Goal: Task Accomplishment & Management: Manage account settings

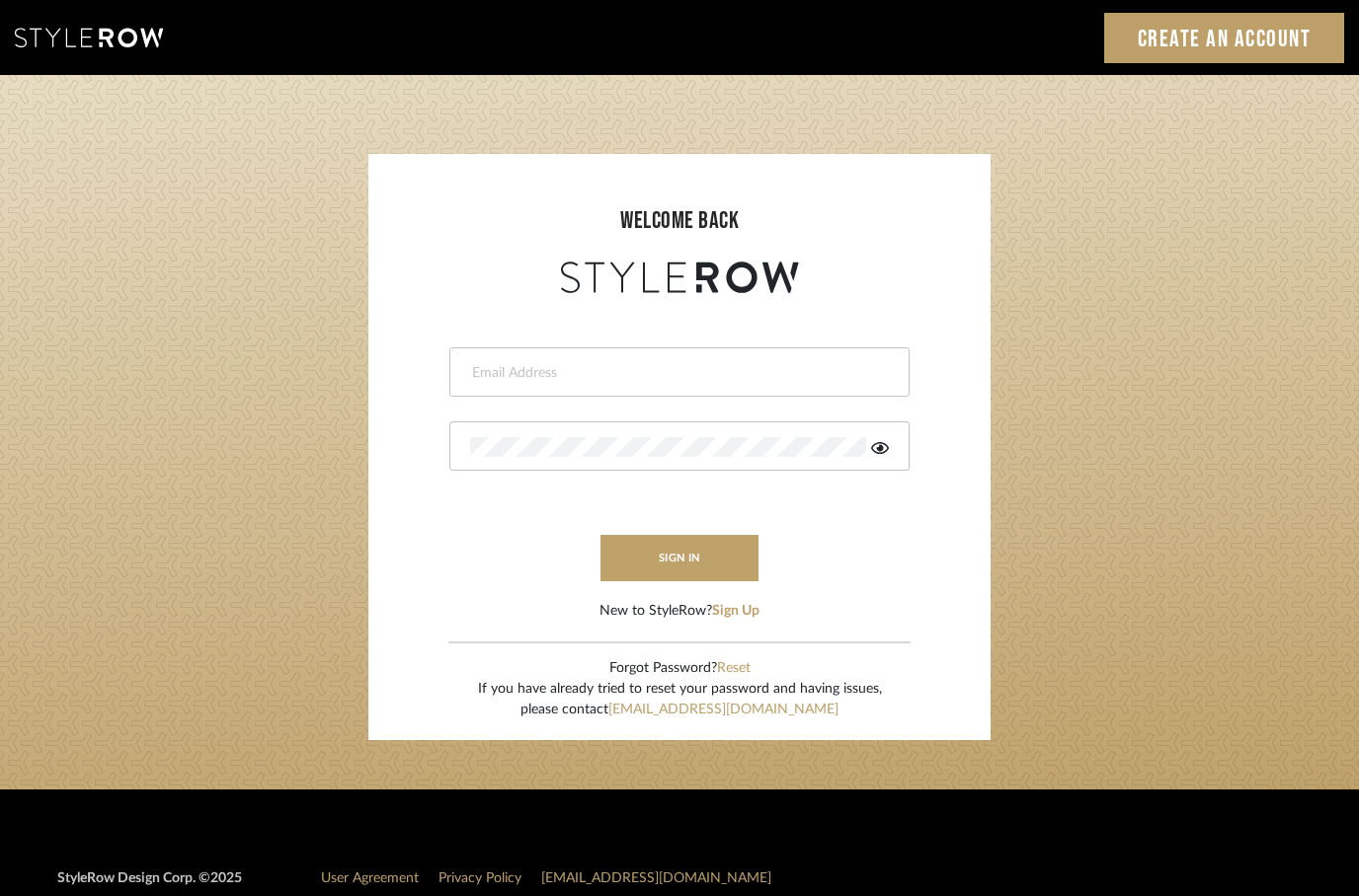
click at [508, 363] on input "email" at bounding box center [677, 373] width 414 height 20
type input "khrysten@khrystentaylor.com"
click at [636, 568] on button "sign in" at bounding box center [679, 558] width 158 height 47
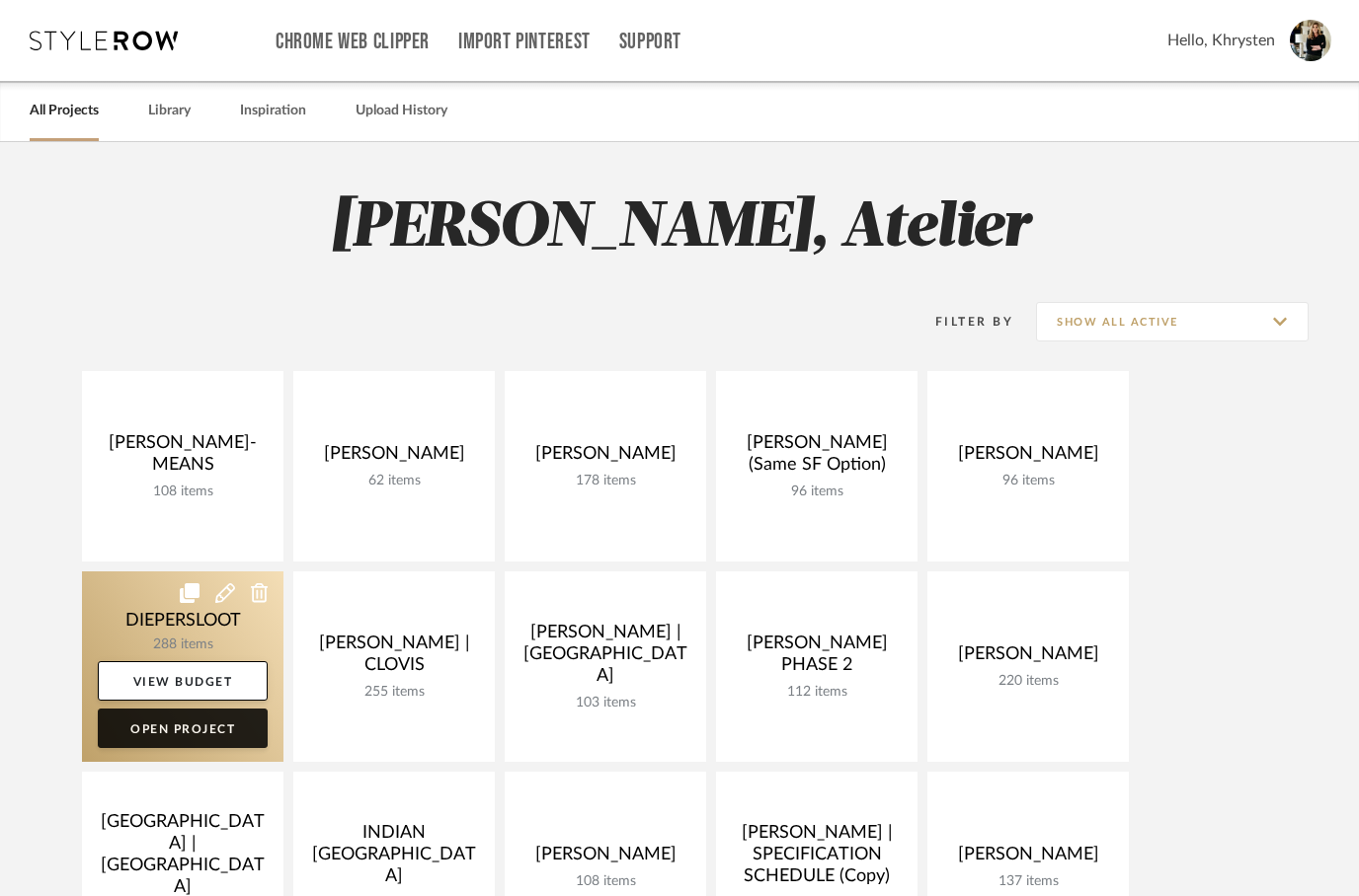
click at [170, 737] on link "Open Project" at bounding box center [182, 729] width 170 height 40
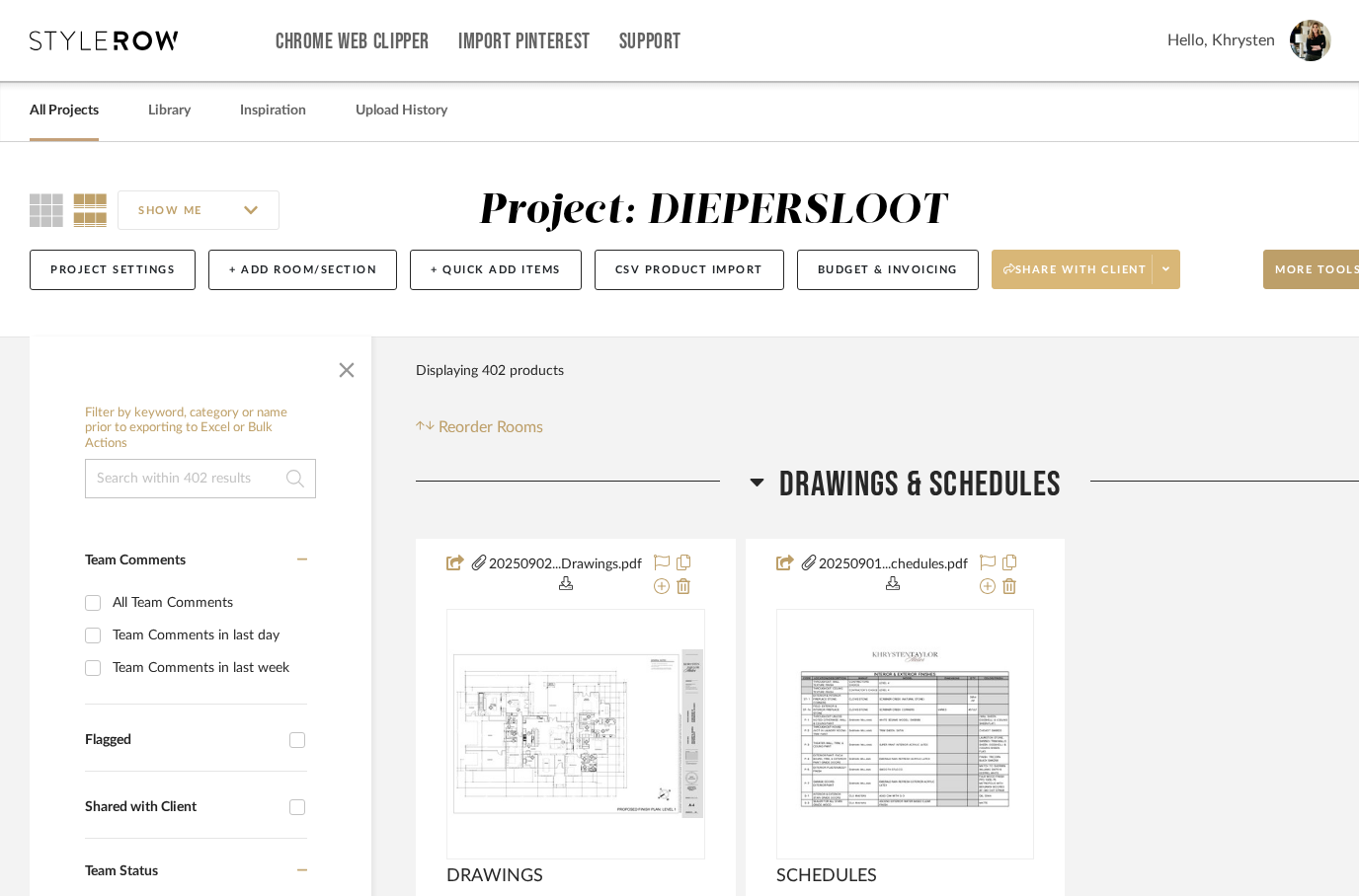
click at [1163, 272] on span at bounding box center [1165, 269] width 28 height 30
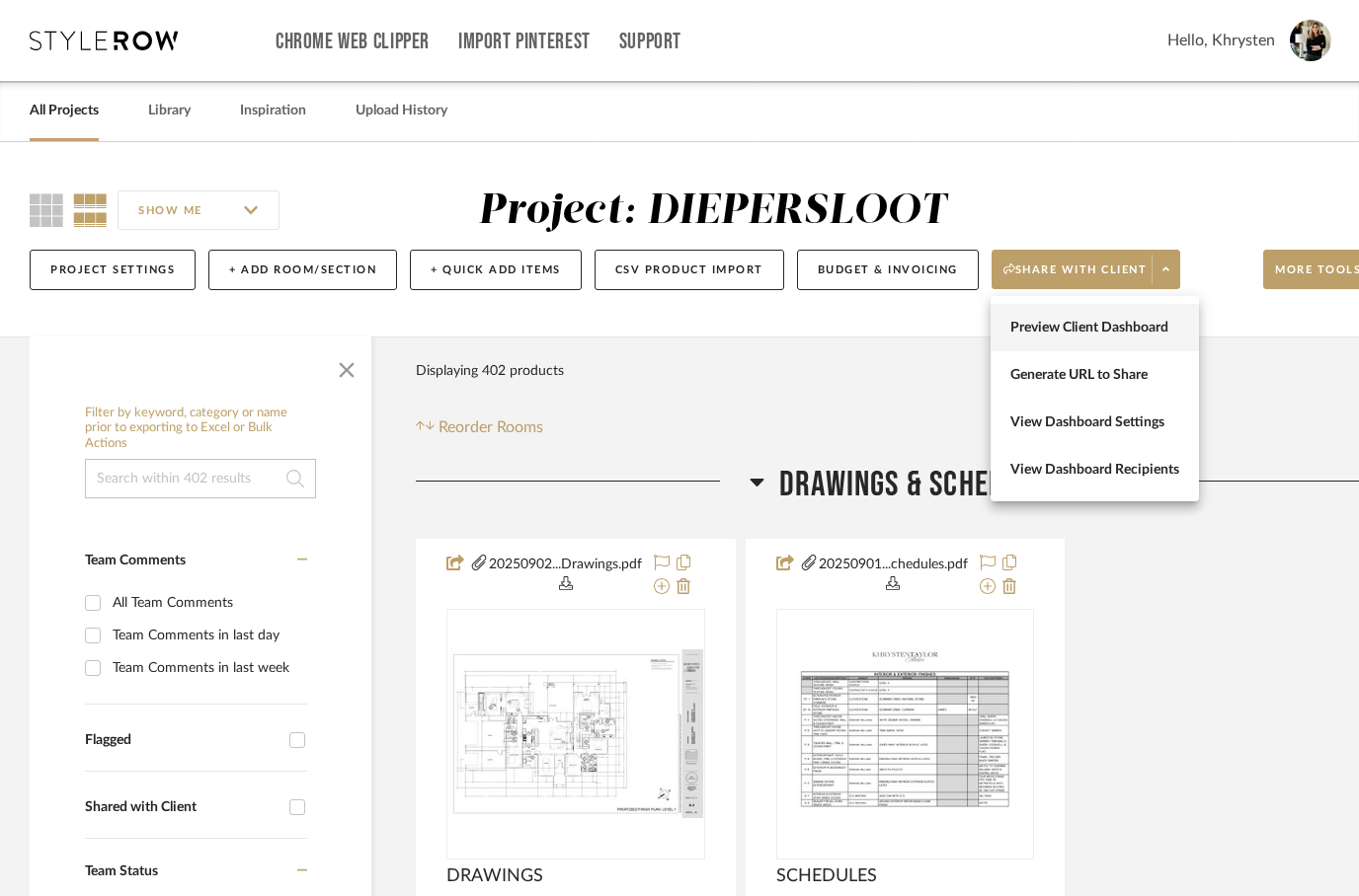
click at [1050, 327] on span "Preview Client Dashboard" at bounding box center [1094, 328] width 169 height 17
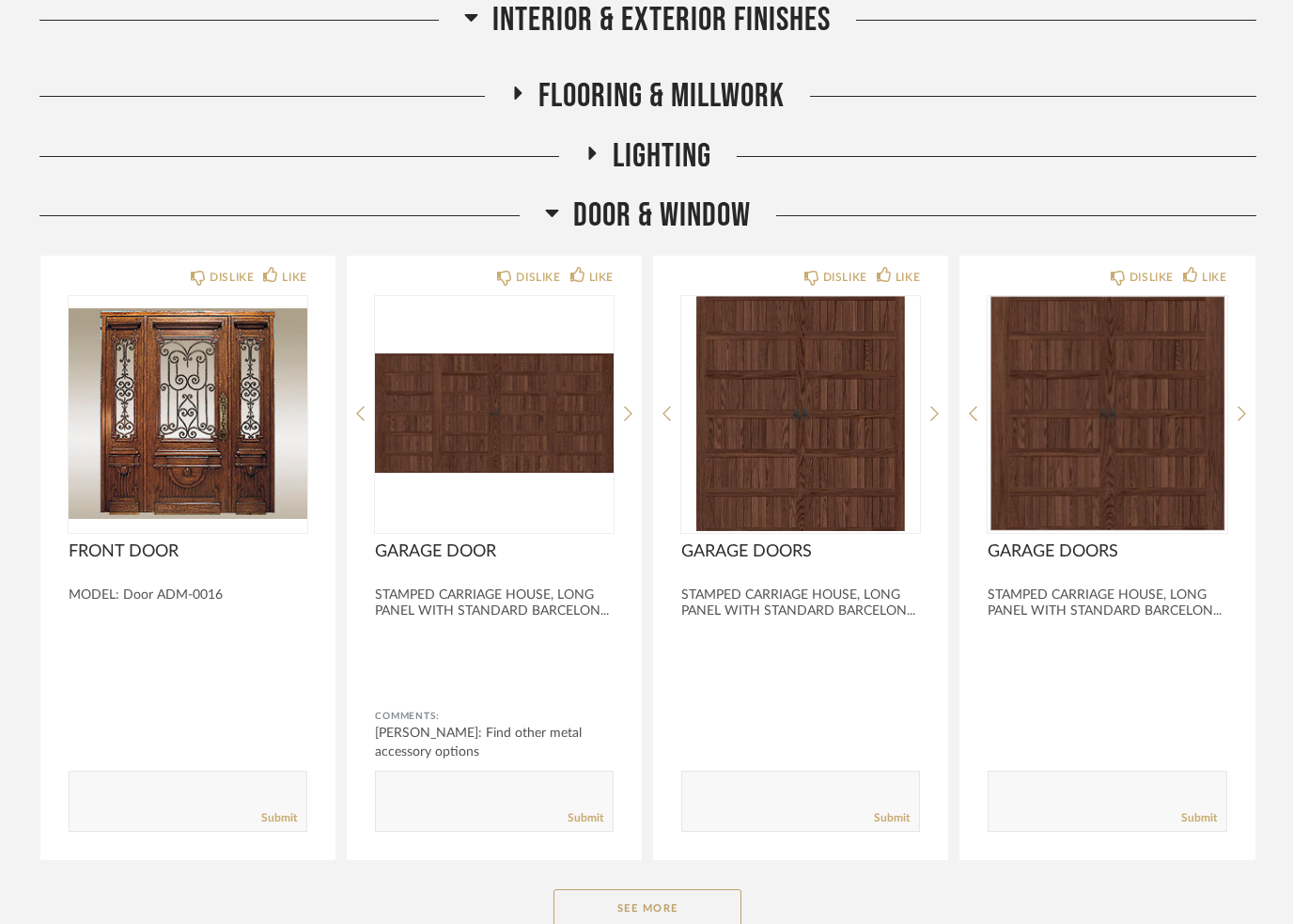
scroll to position [1697, 0]
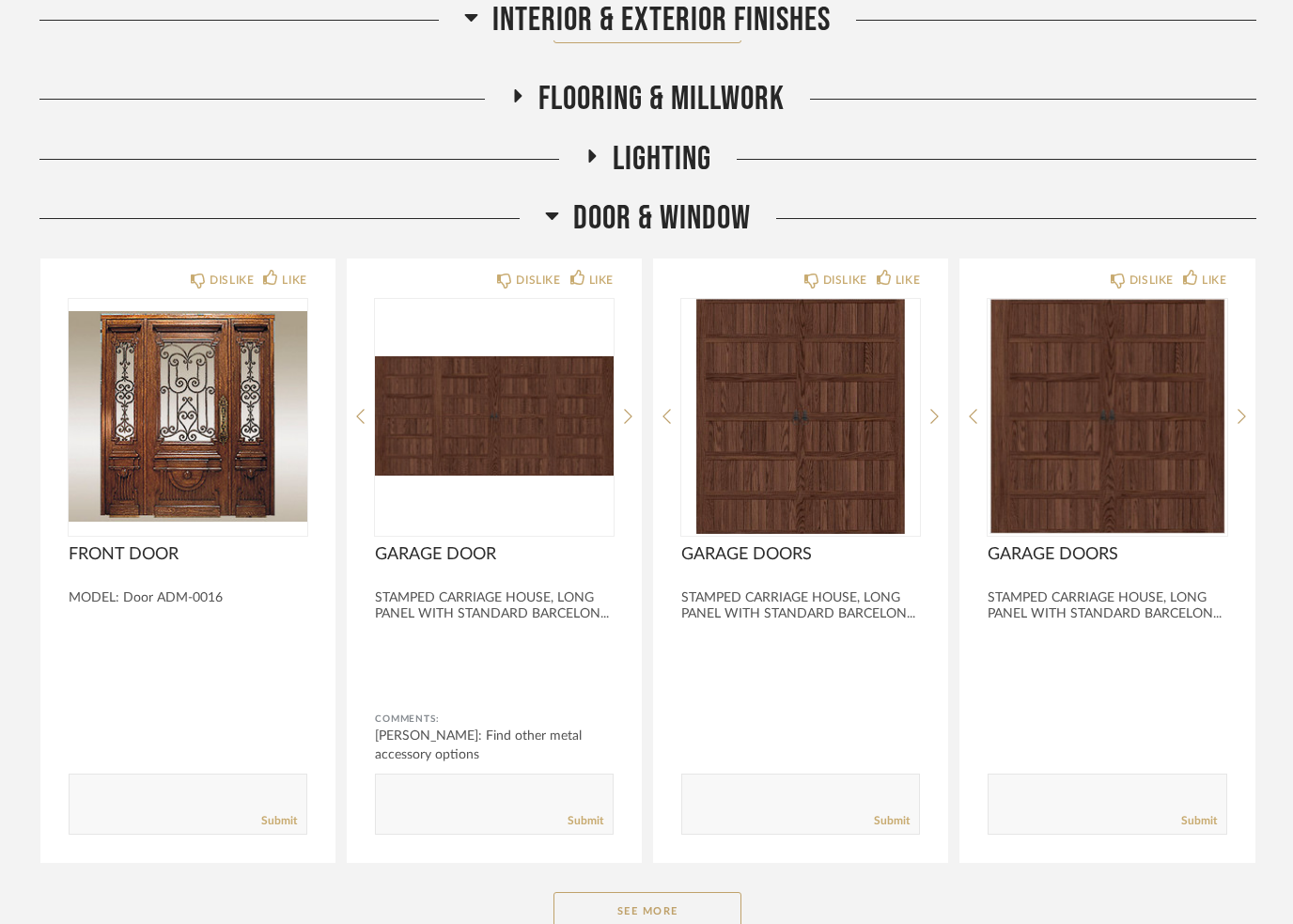
click at [556, 211] on icon at bounding box center [552, 215] width 14 height 23
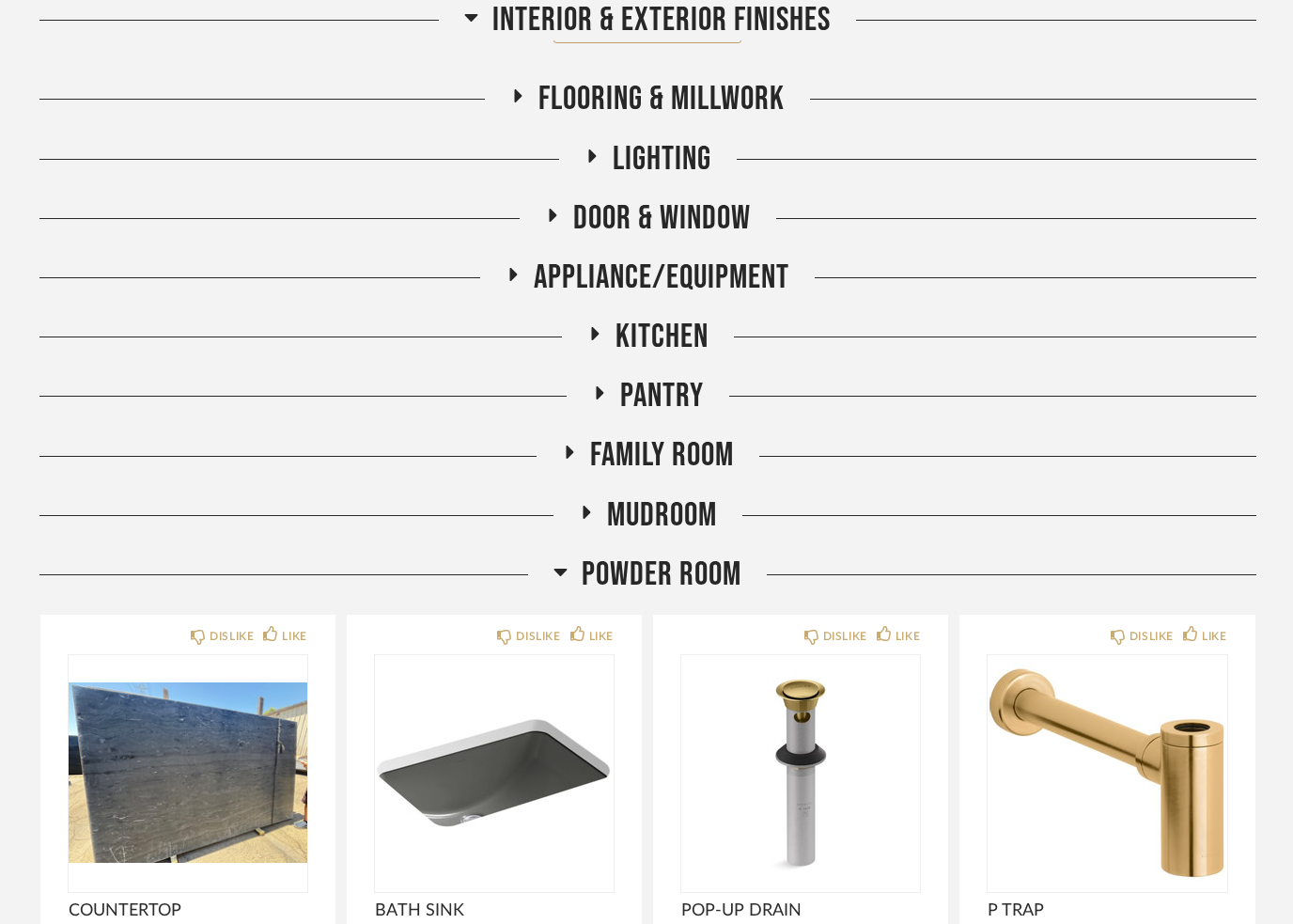
click at [555, 560] on icon at bounding box center [560, 571] width 14 height 23
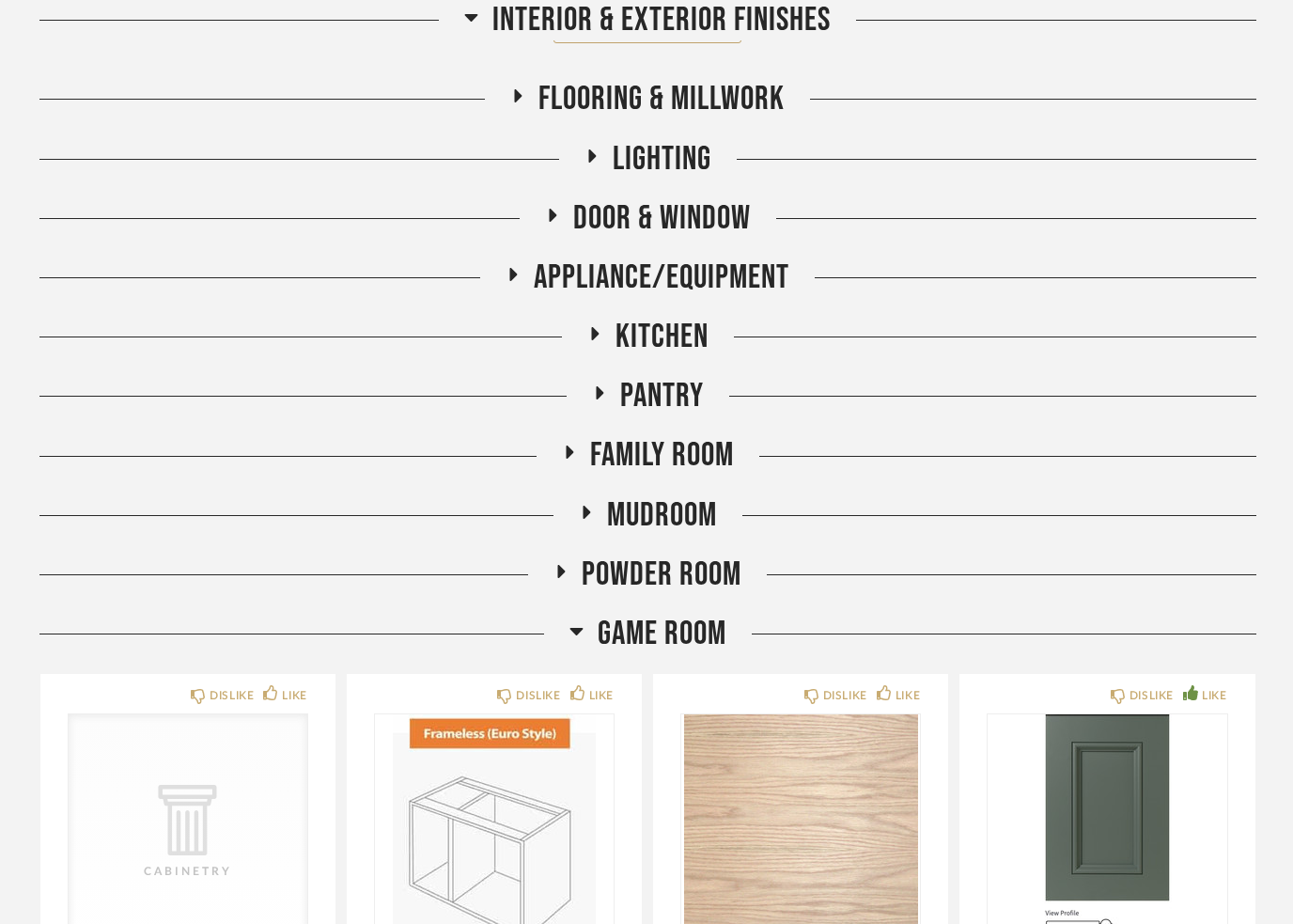
click at [566, 445] on icon at bounding box center [569, 452] width 8 height 13
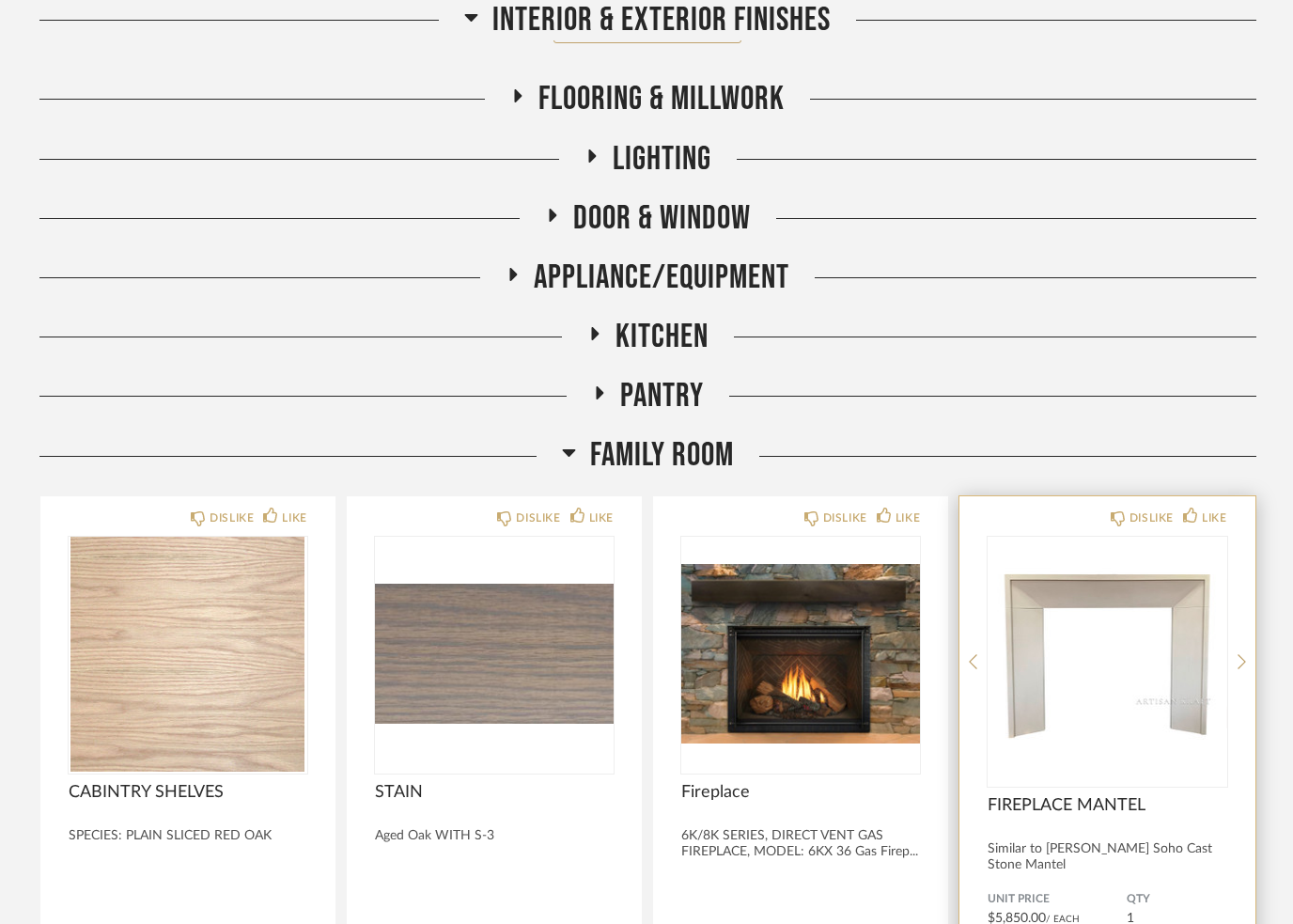
click at [0, 0] on img at bounding box center [0, 0] width 0 height 0
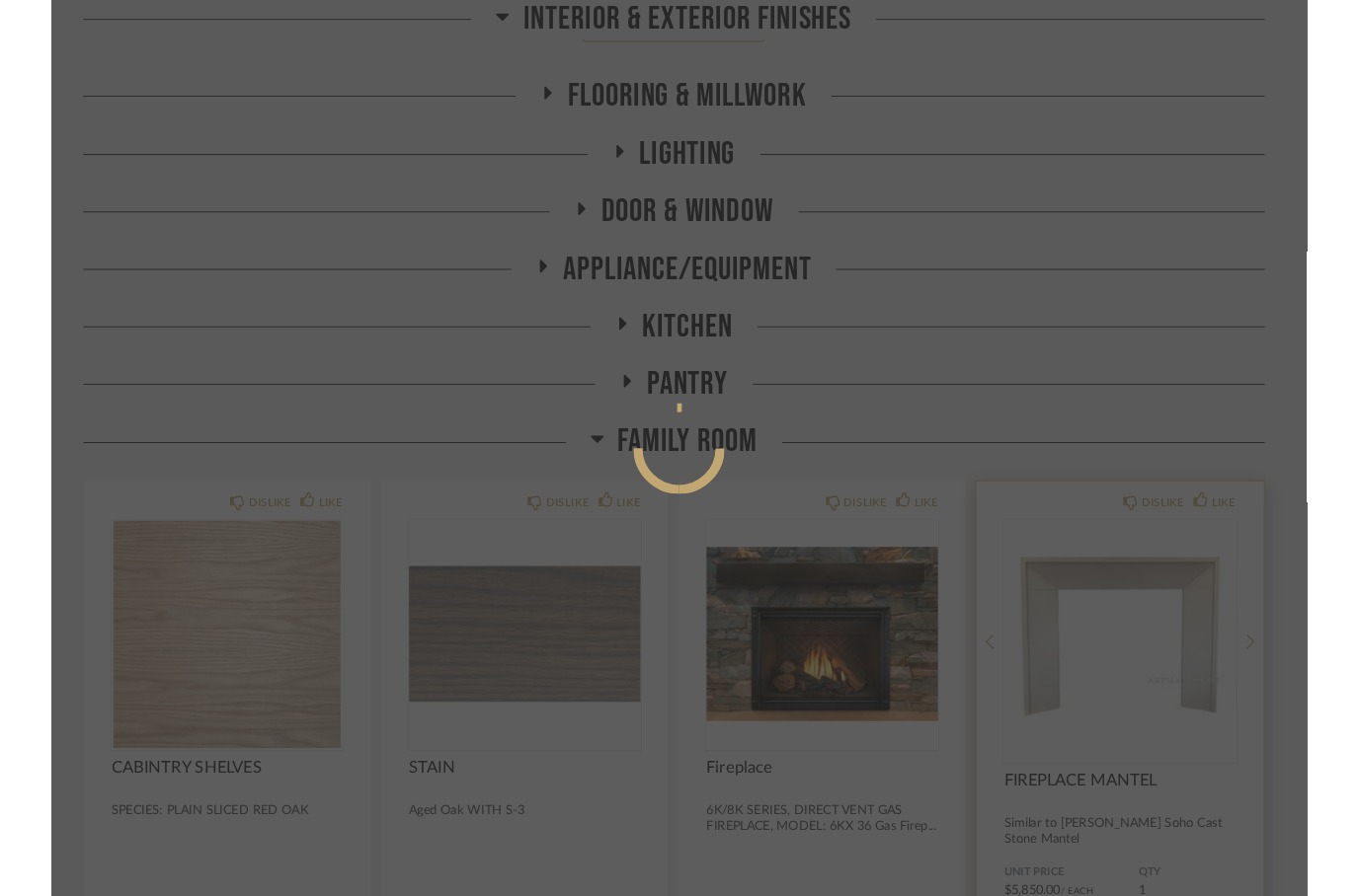
scroll to position [0, 0]
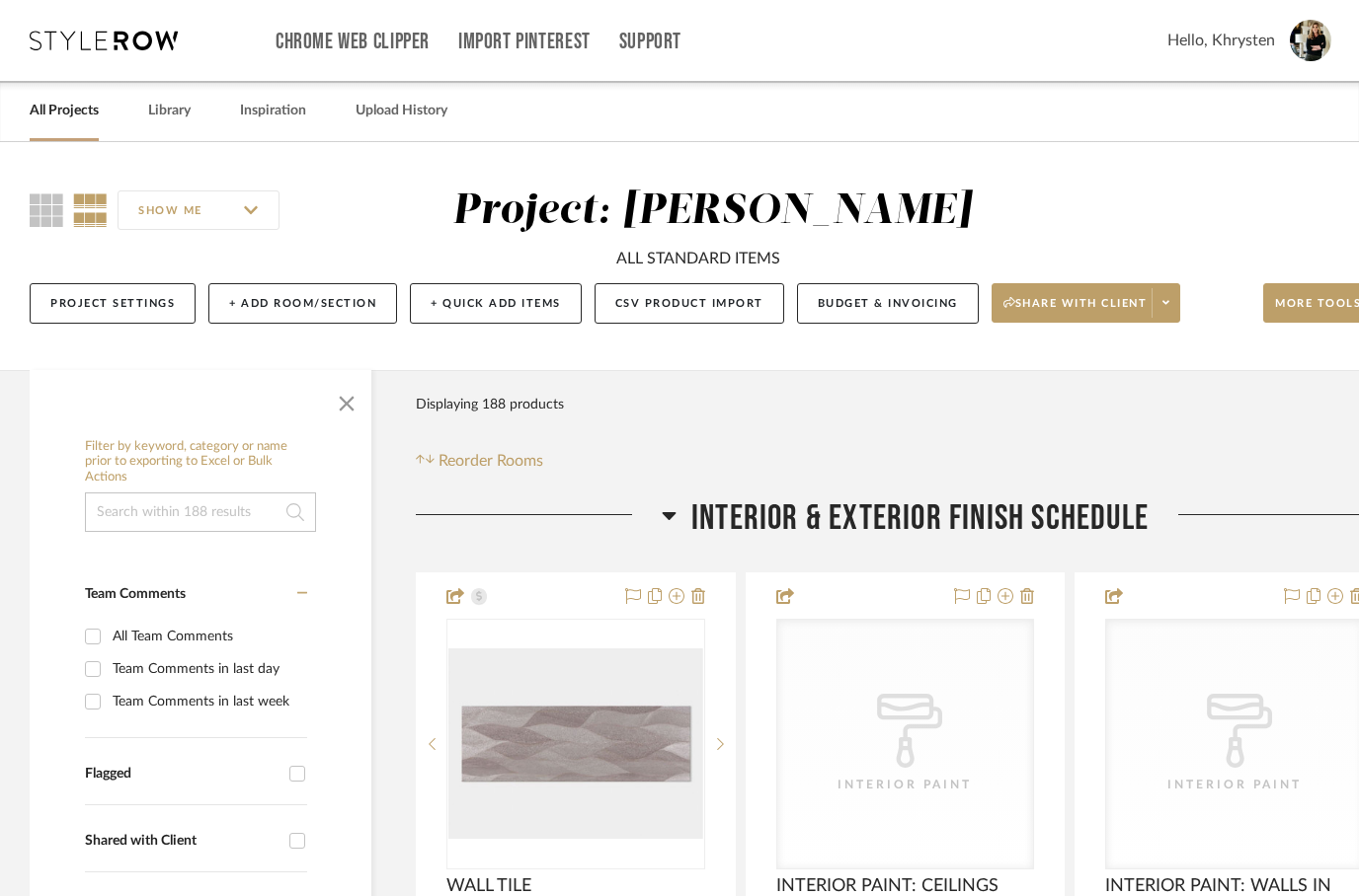
click at [58, 115] on link "All Projects" at bounding box center [64, 110] width 69 height 27
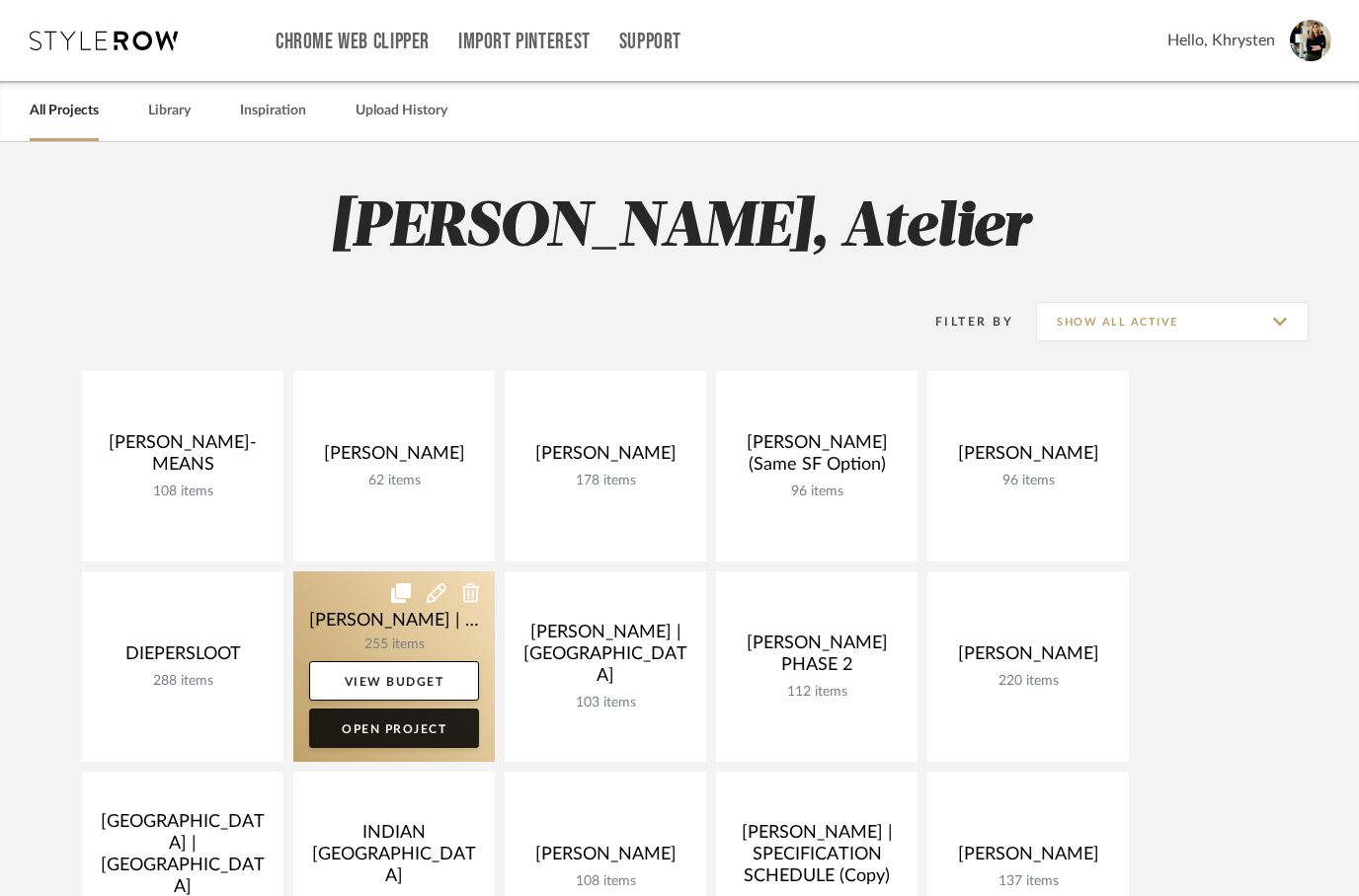
click at [393, 737] on link "Open Project" at bounding box center [394, 729] width 170 height 40
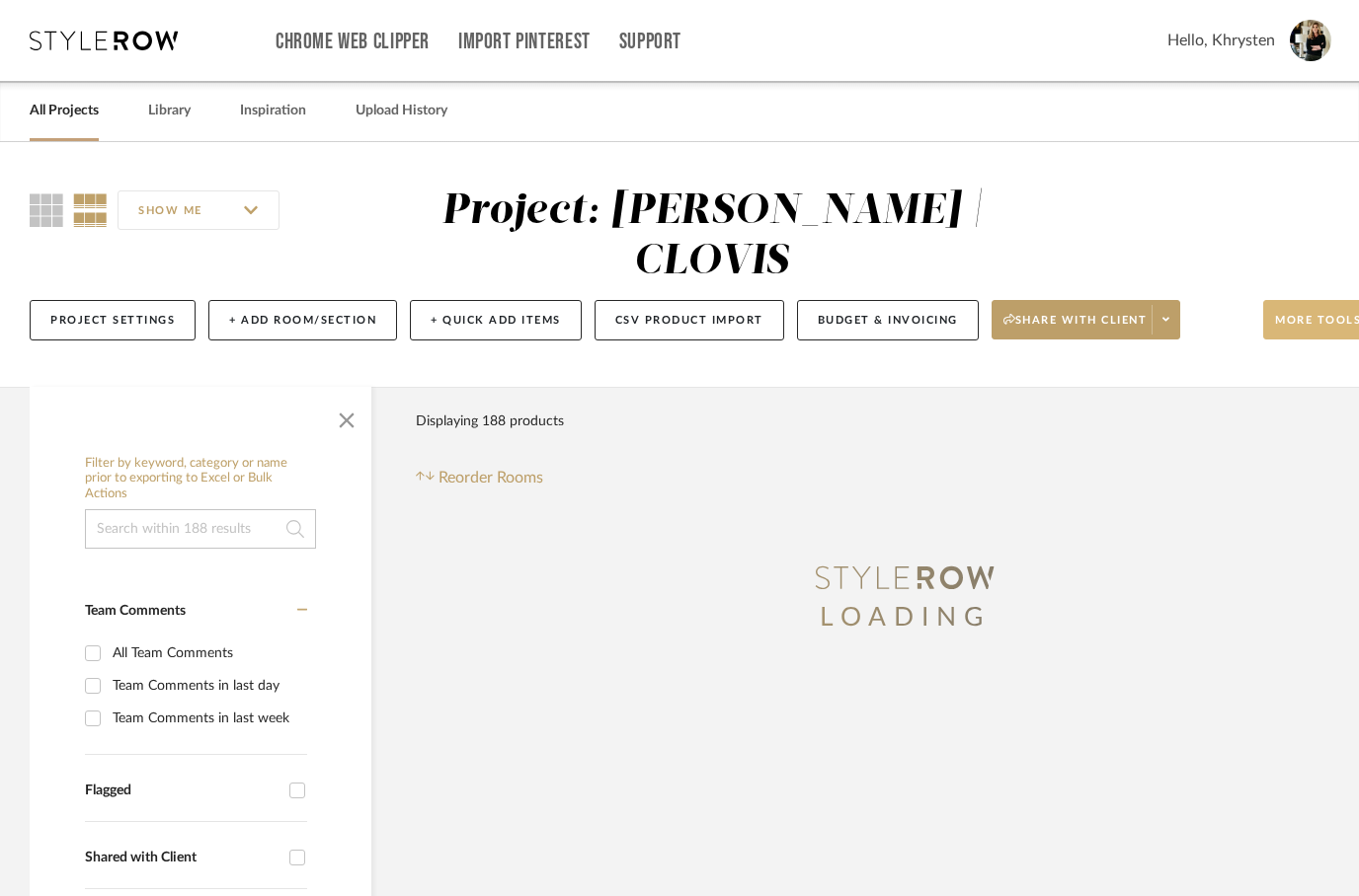
click at [1306, 300] on button "More tools" at bounding box center [1328, 320] width 131 height 40
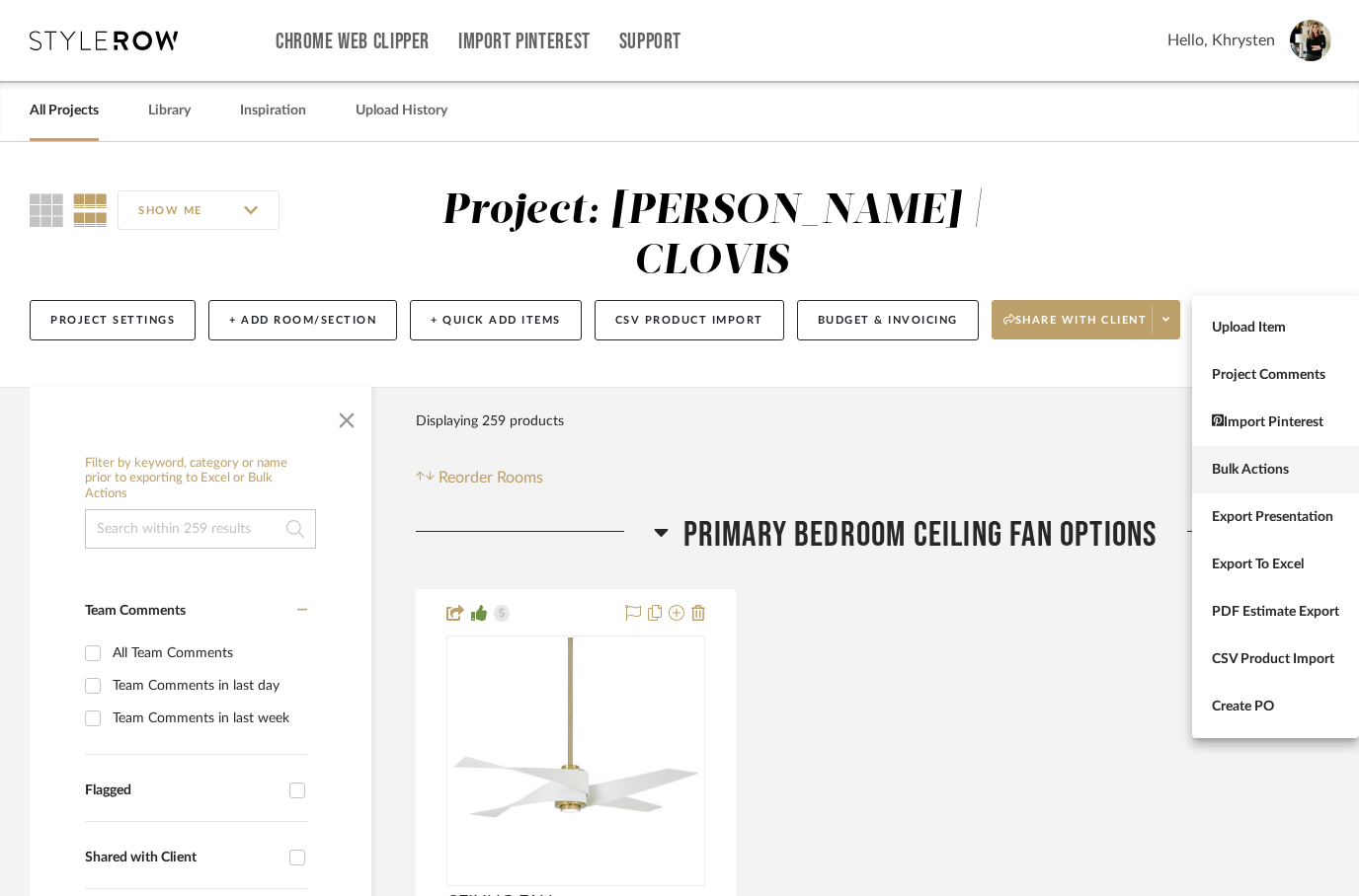
click at [1236, 450] on button "Bulk Actions" at bounding box center [1275, 470] width 167 height 48
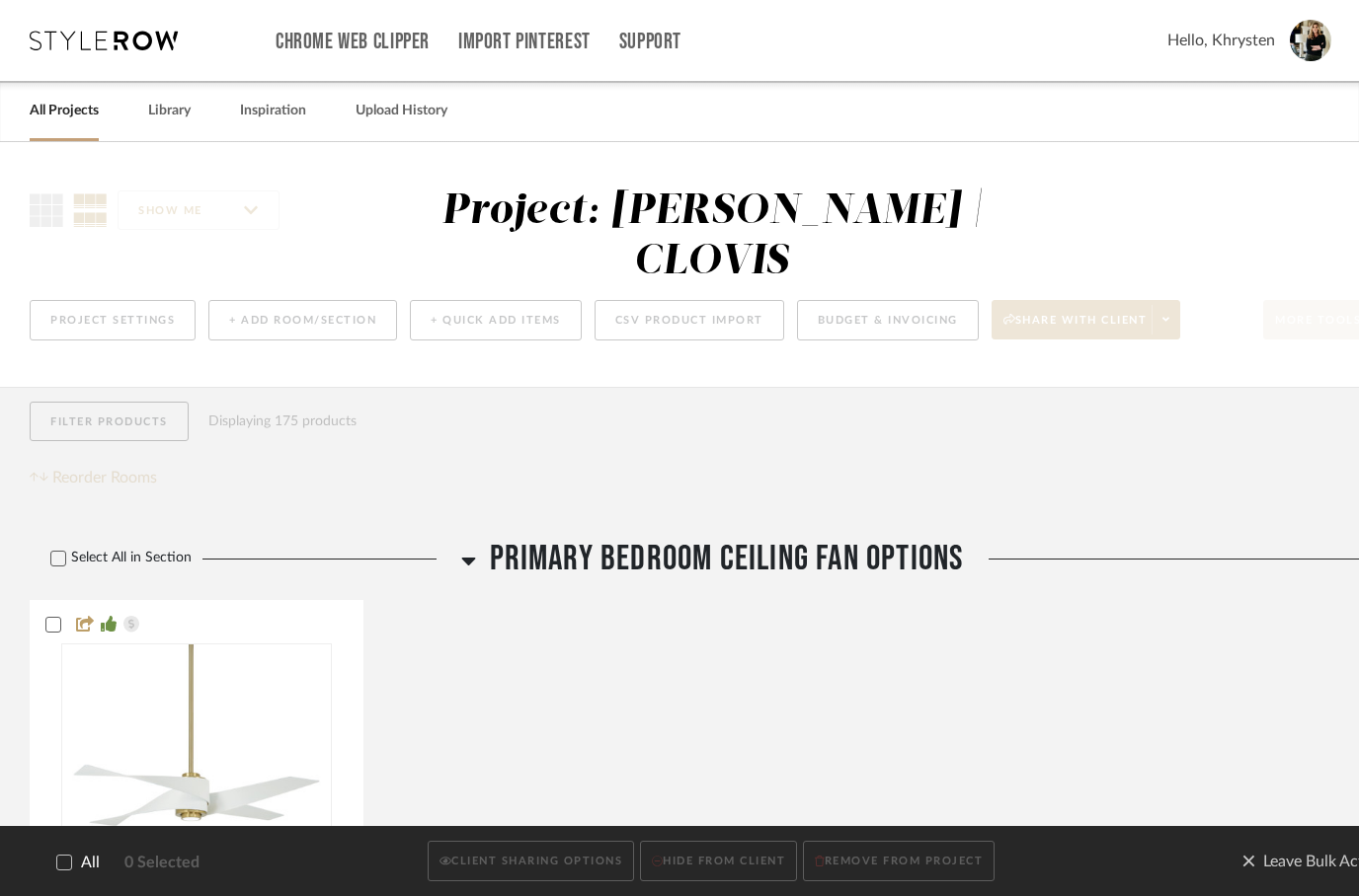
click at [59, 861] on icon at bounding box center [65, 862] width 14 height 14
checkbox input "true"
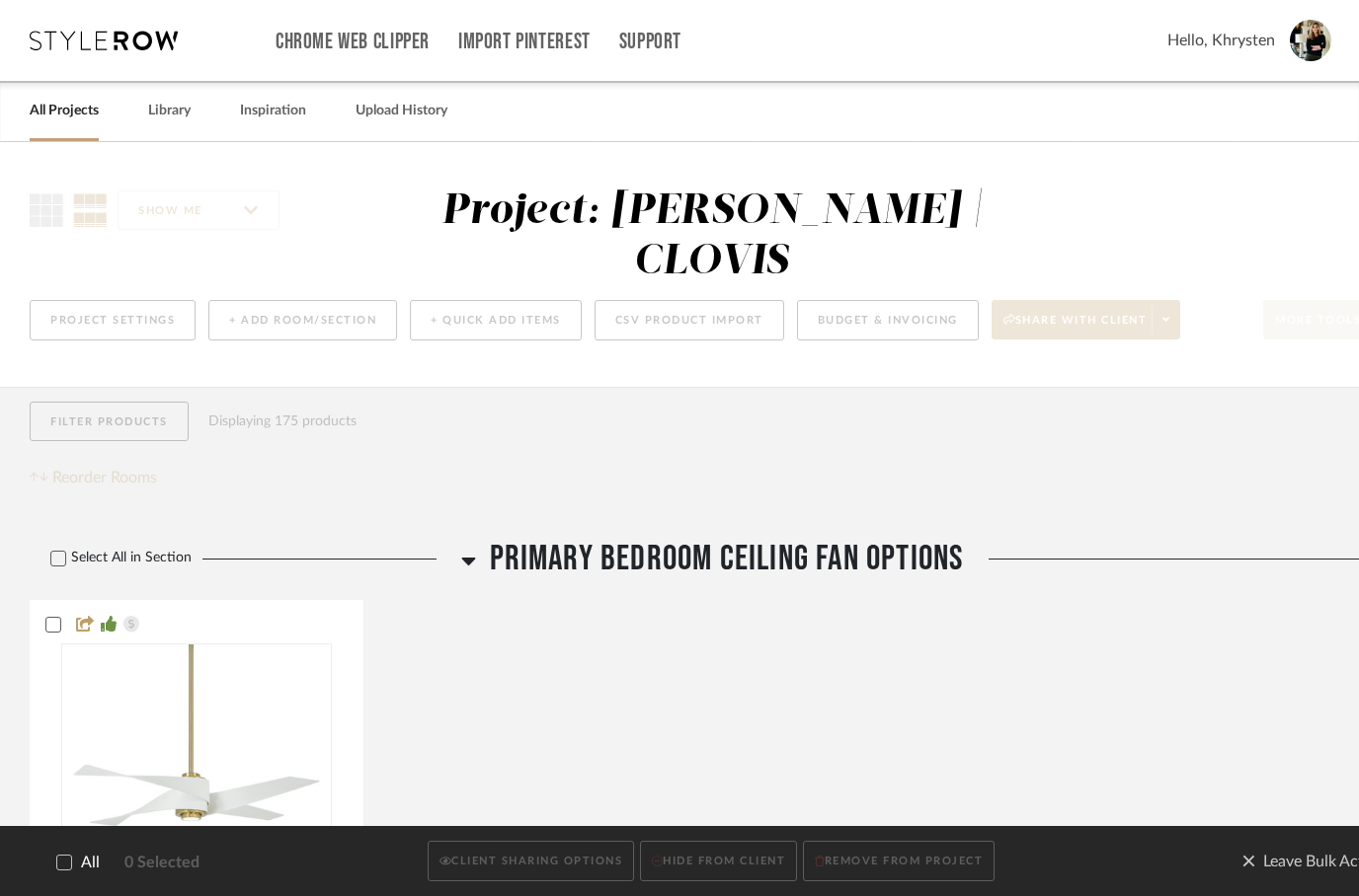
checkbox input "true"
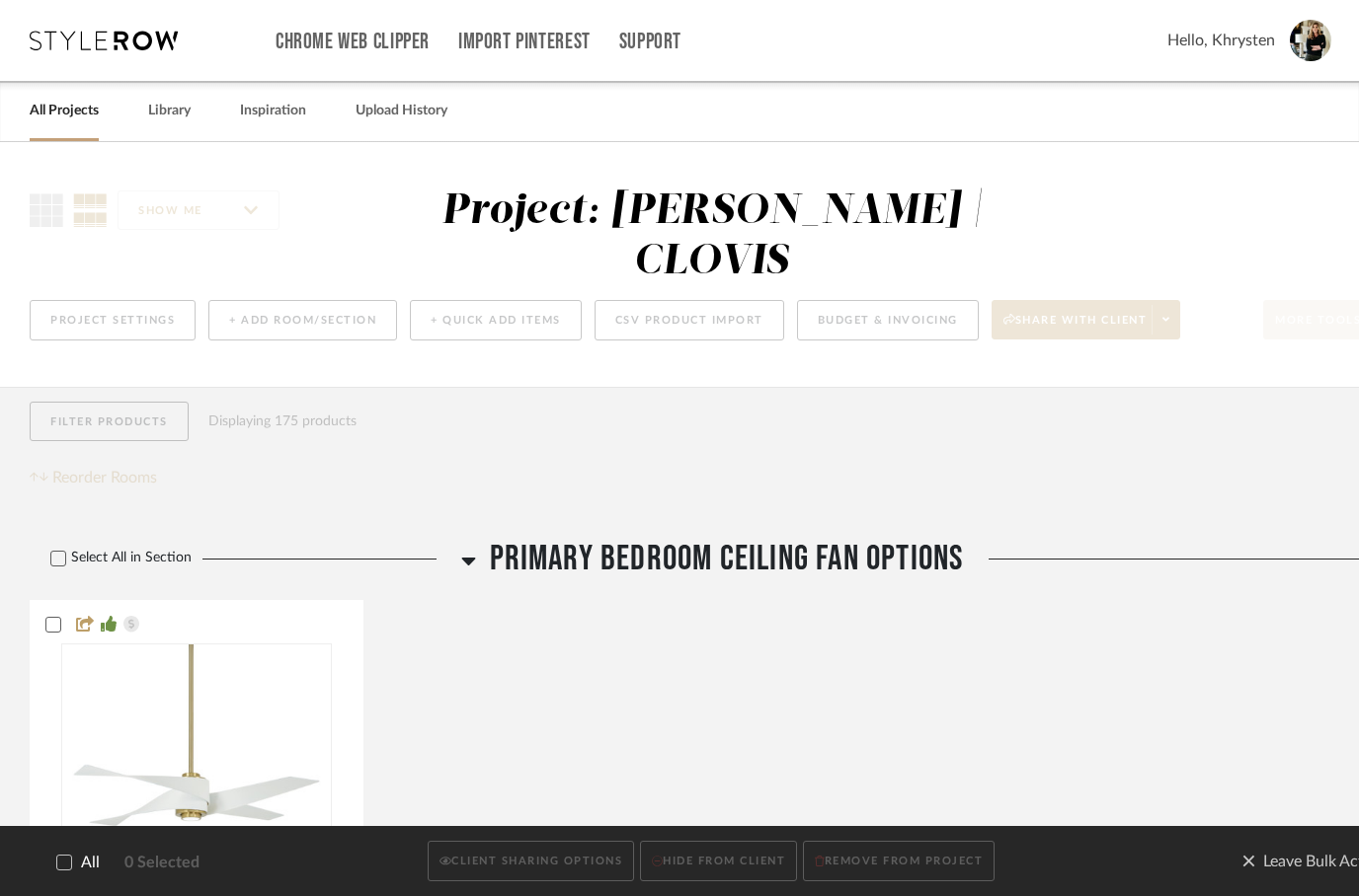
checkbox input "true"
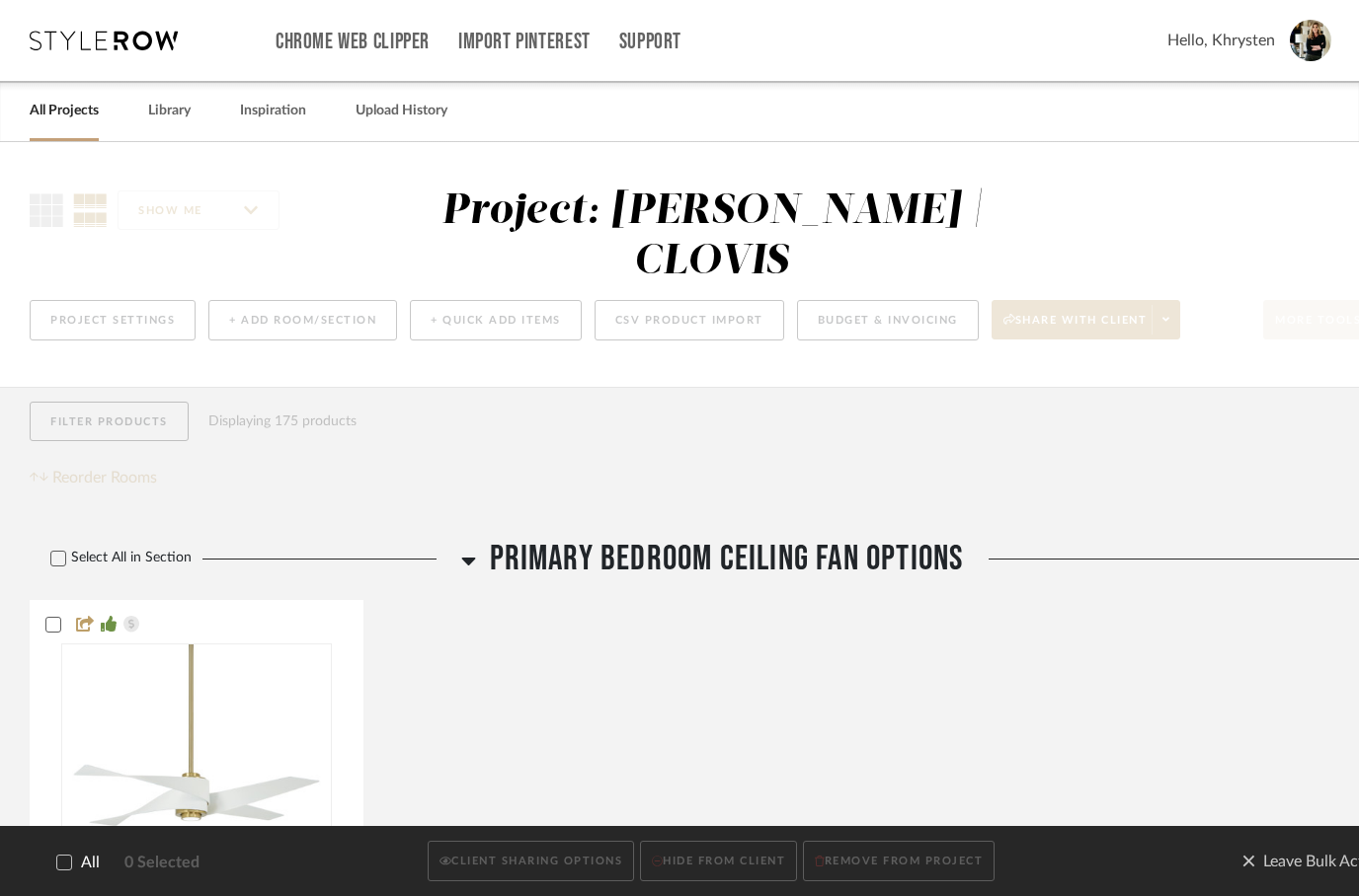
checkbox input "true"
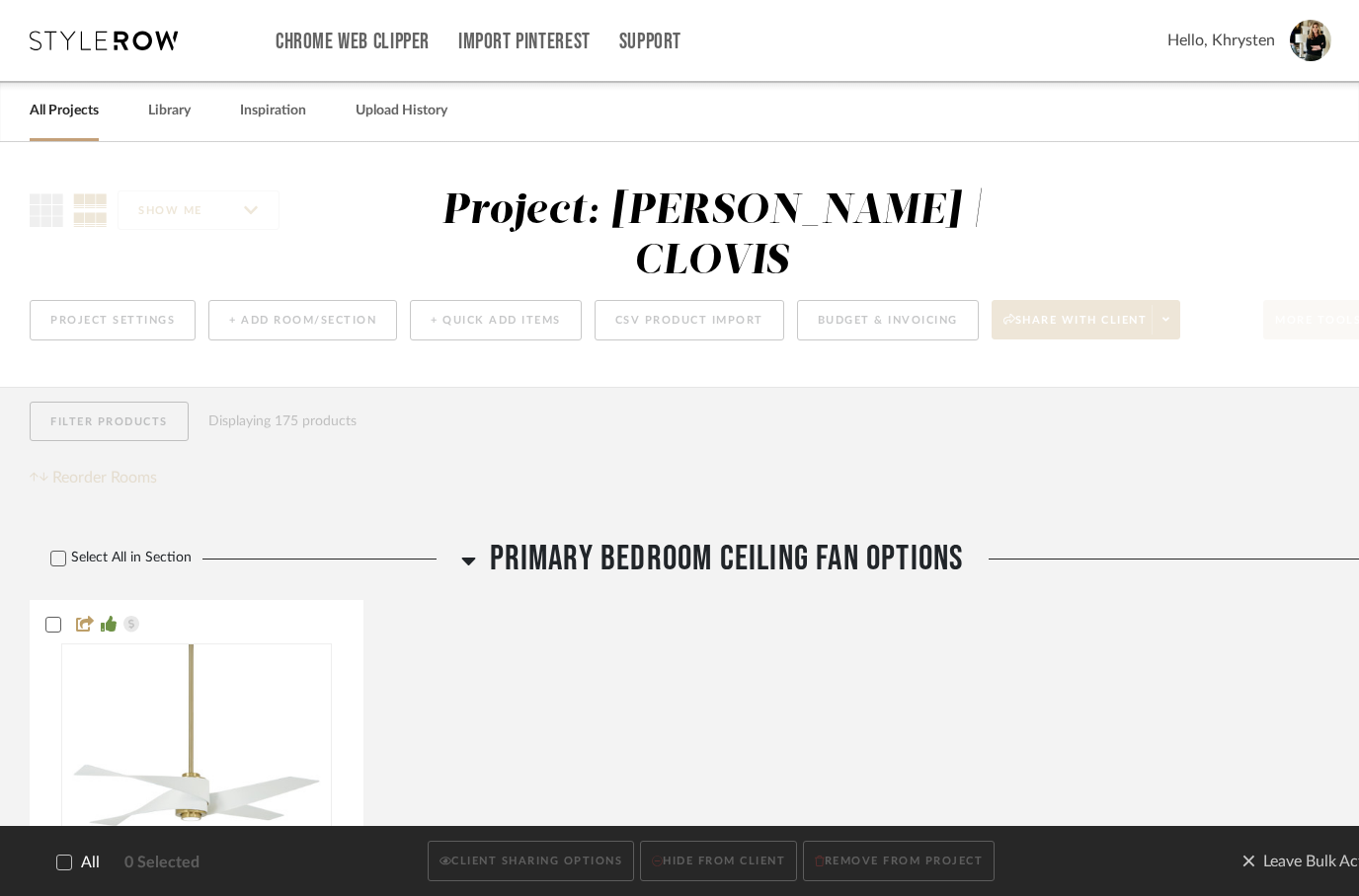
checkbox input "true"
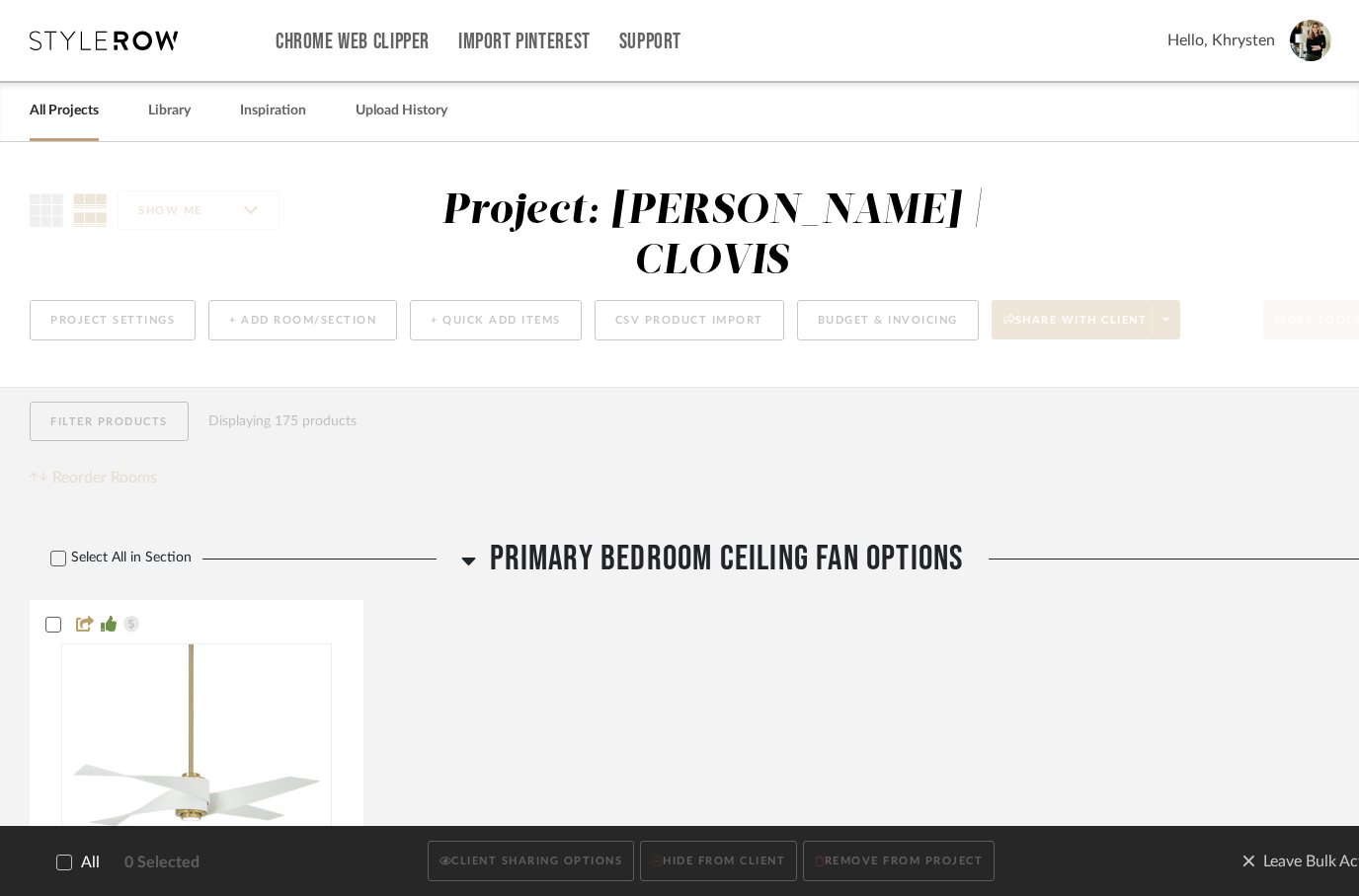
checkbox input "true"
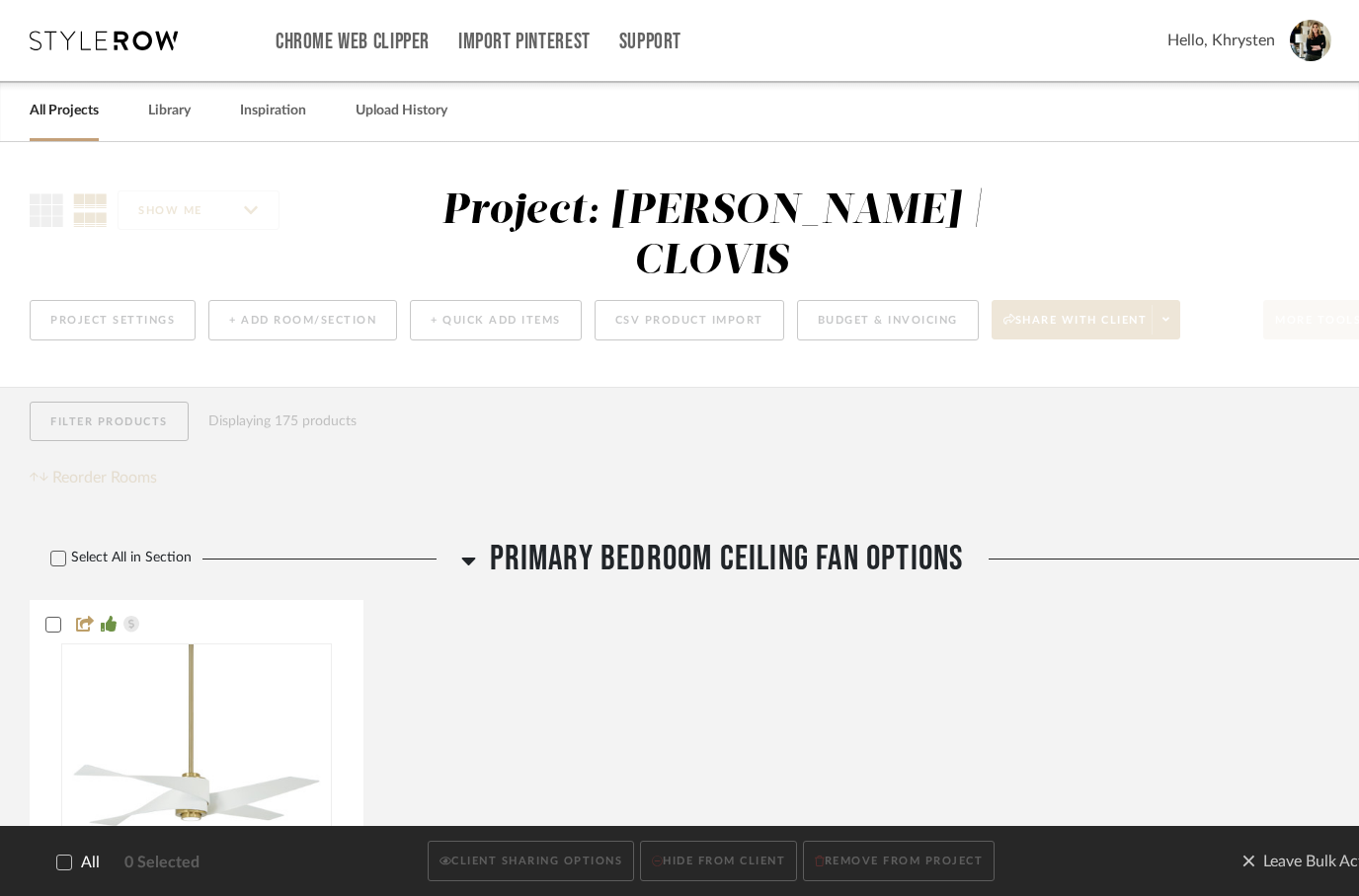
checkbox input "true"
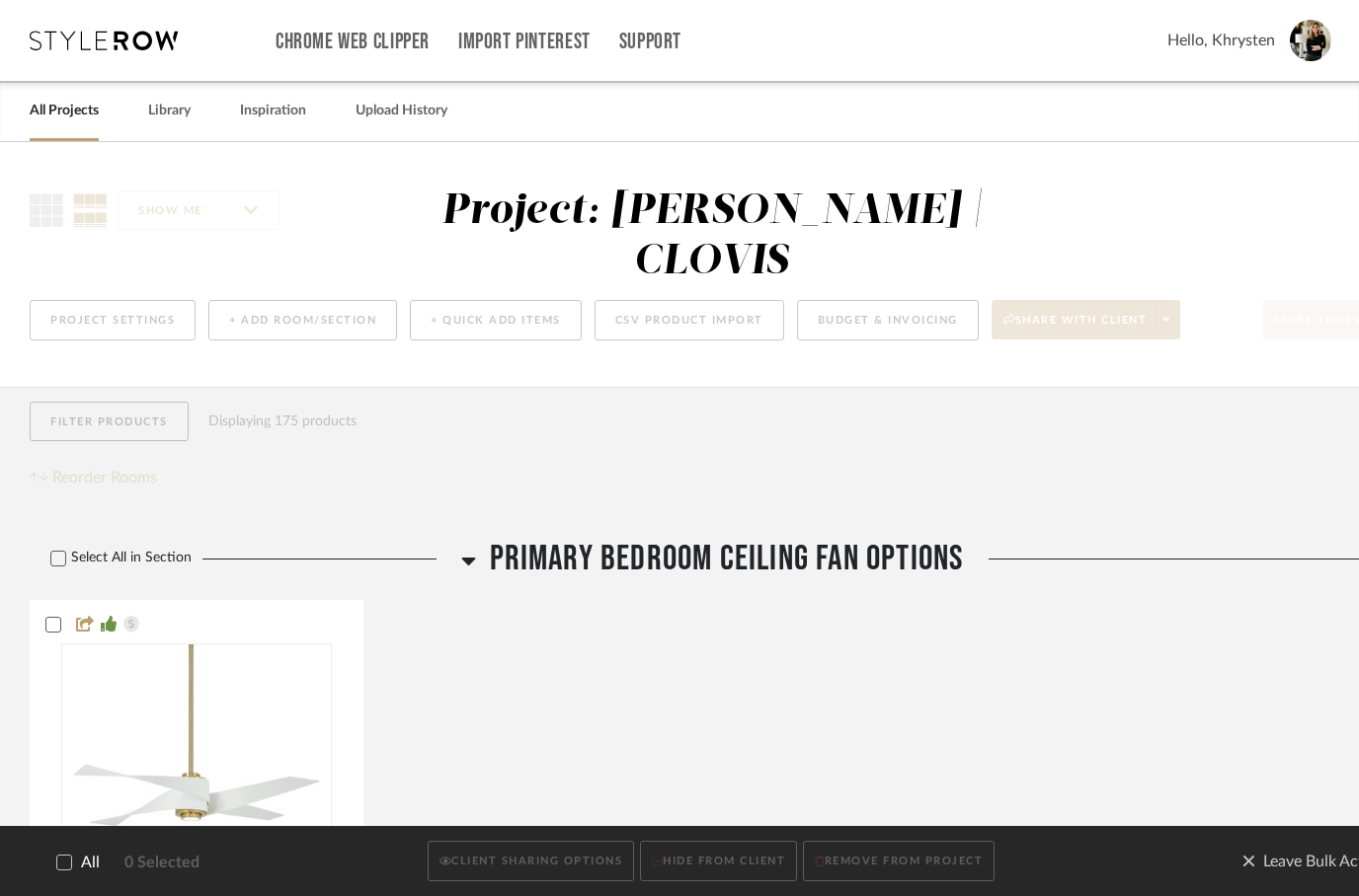
checkbox input "true"
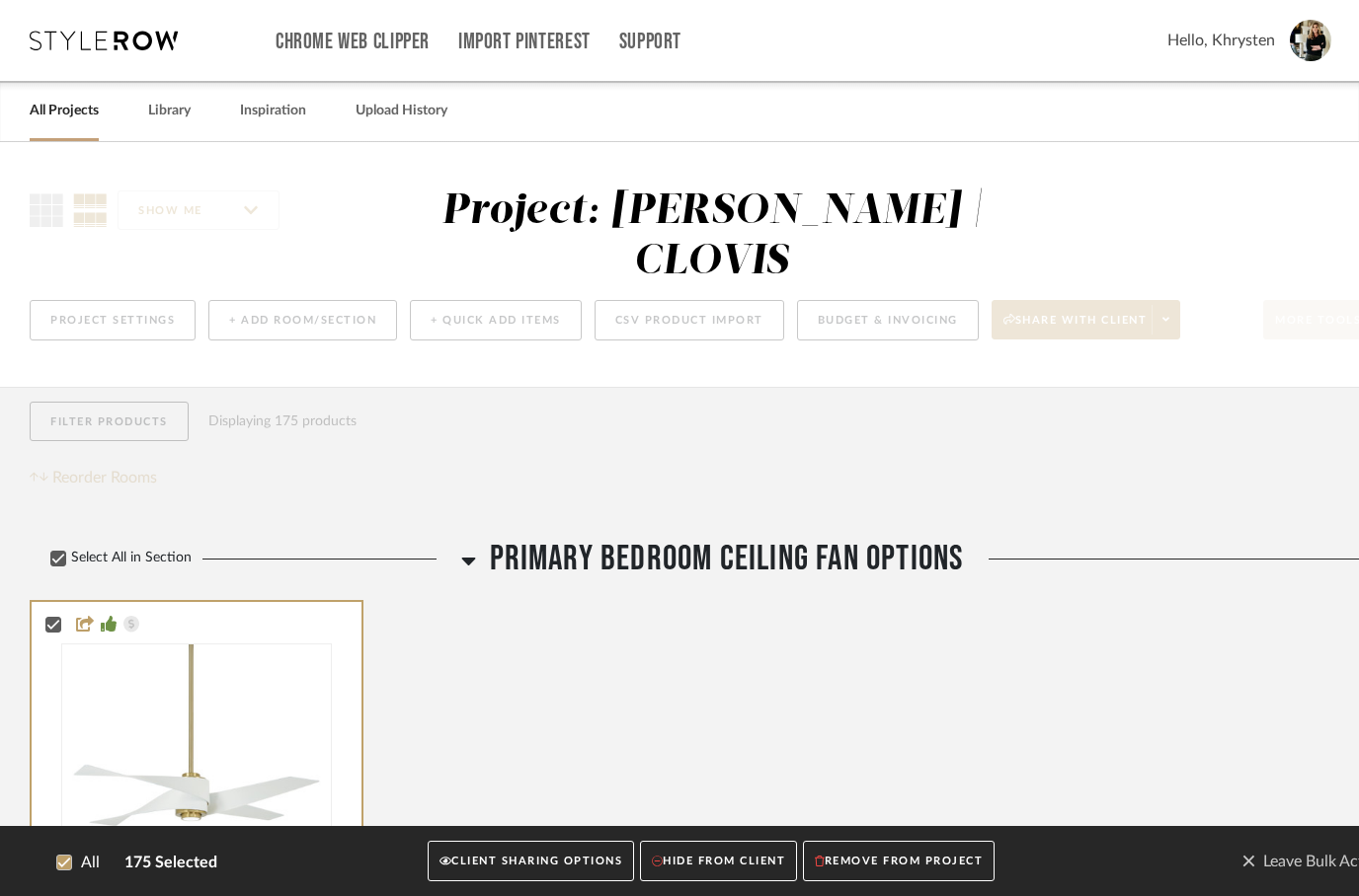
click at [533, 866] on button "CLIENT SHARING OPTIONS" at bounding box center [530, 862] width 206 height 41
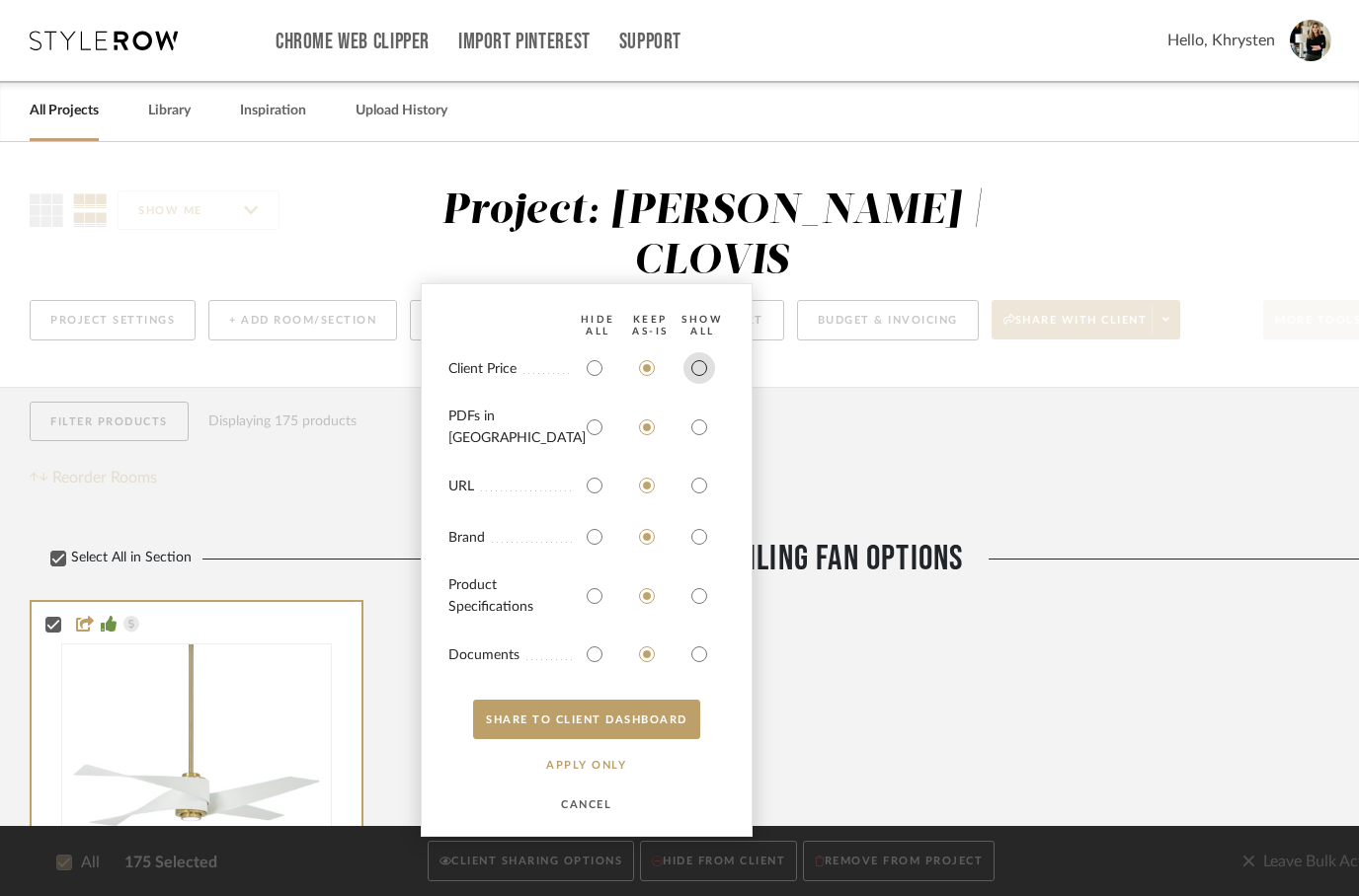
click at [690, 375] on input "radio" at bounding box center [699, 368] width 32 height 32
radio input "true"
click at [696, 429] on input "radio" at bounding box center [699, 428] width 32 height 32
radio input "true"
click at [684, 601] on input "radio" at bounding box center [699, 597] width 32 height 32
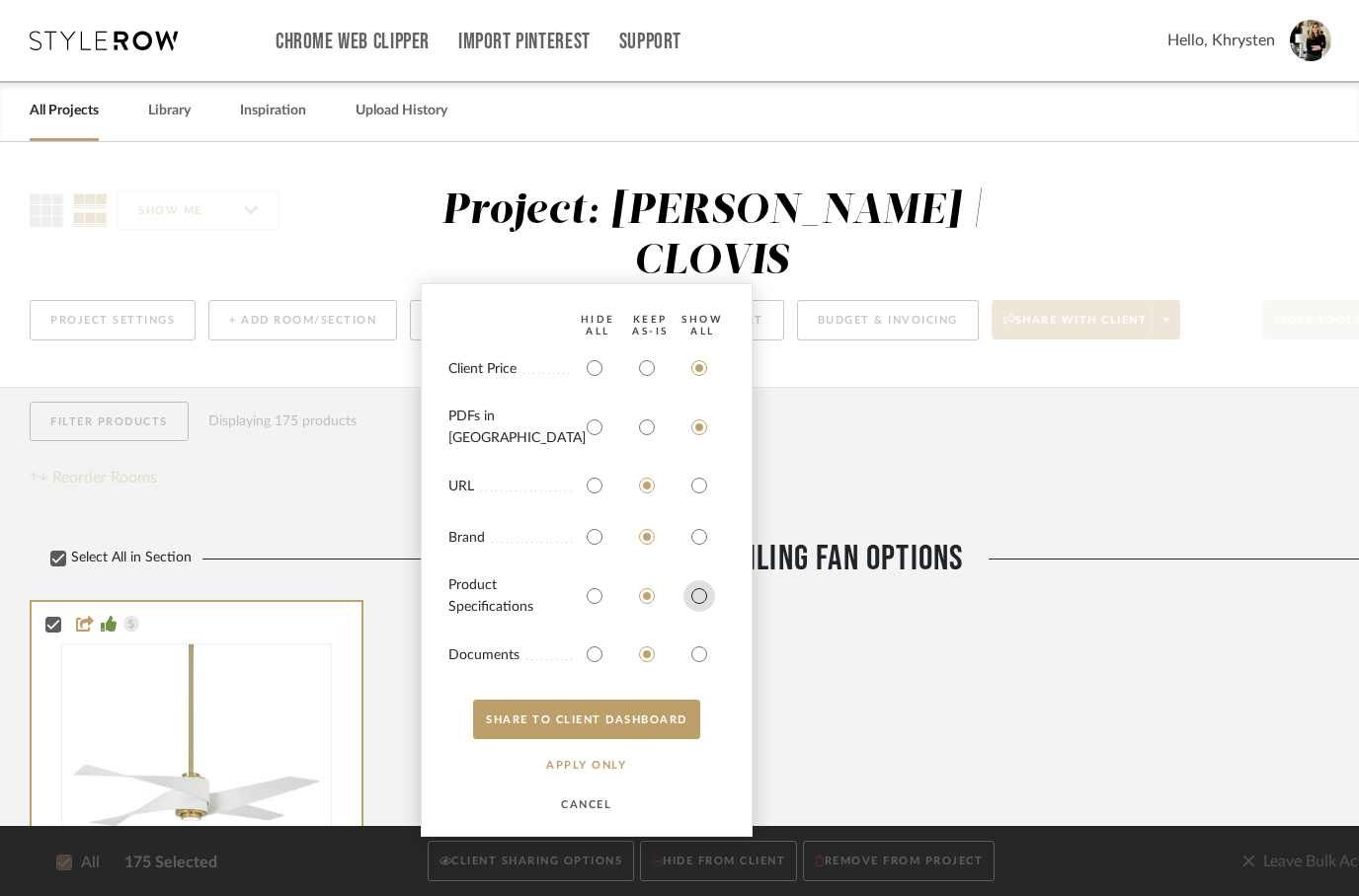
radio input "true"
click at [695, 638] on input "radio" at bounding box center [699, 654] width 32 height 32
radio input "true"
click at [632, 715] on button "SHARE TO CLIENT Dashboard" at bounding box center [586, 720] width 227 height 40
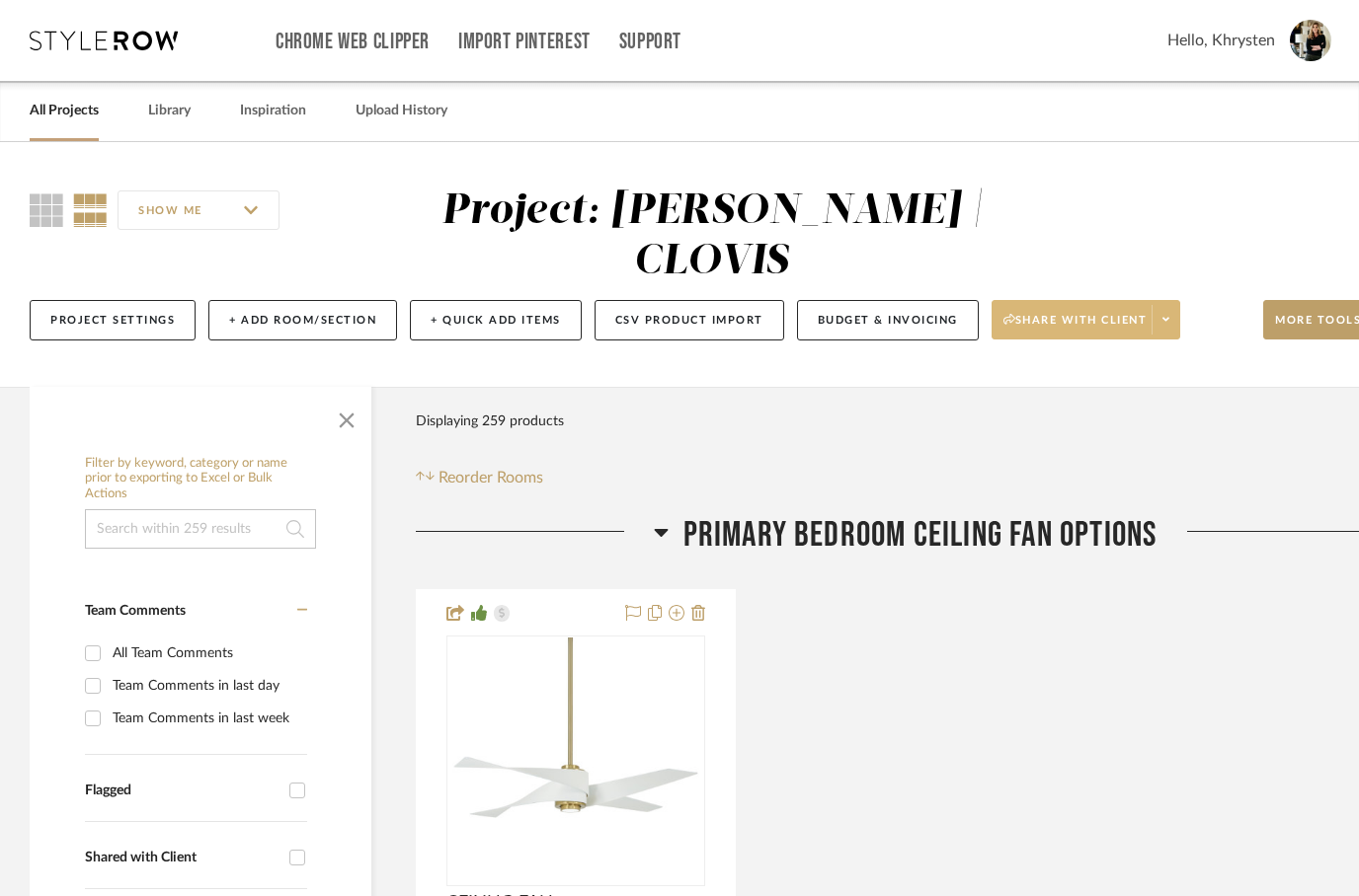
click at [1064, 313] on span "Share with client" at bounding box center [1074, 328] width 144 height 30
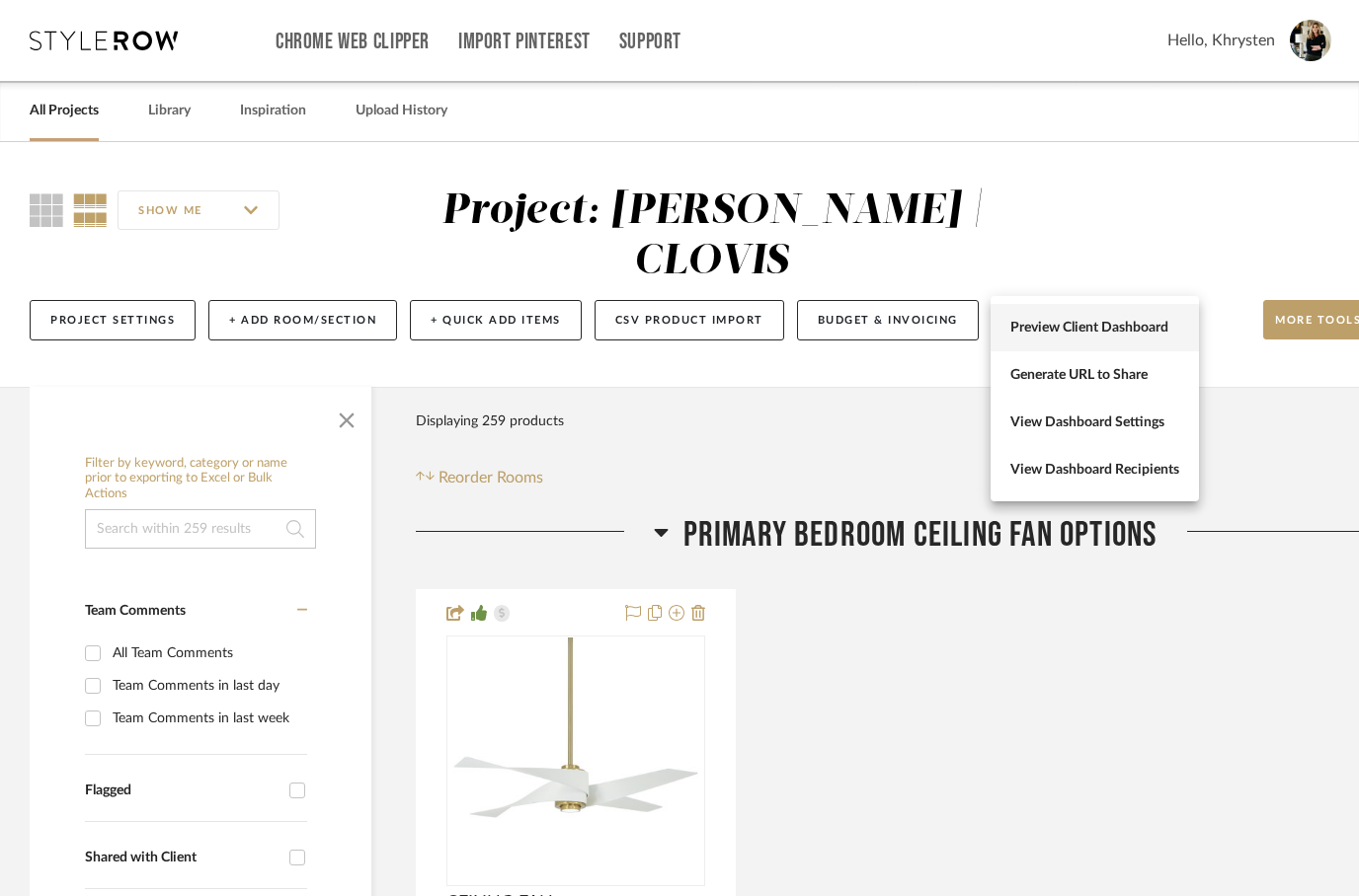
click at [1045, 318] on button "Preview Client Dashboard" at bounding box center [1093, 328] width 208 height 48
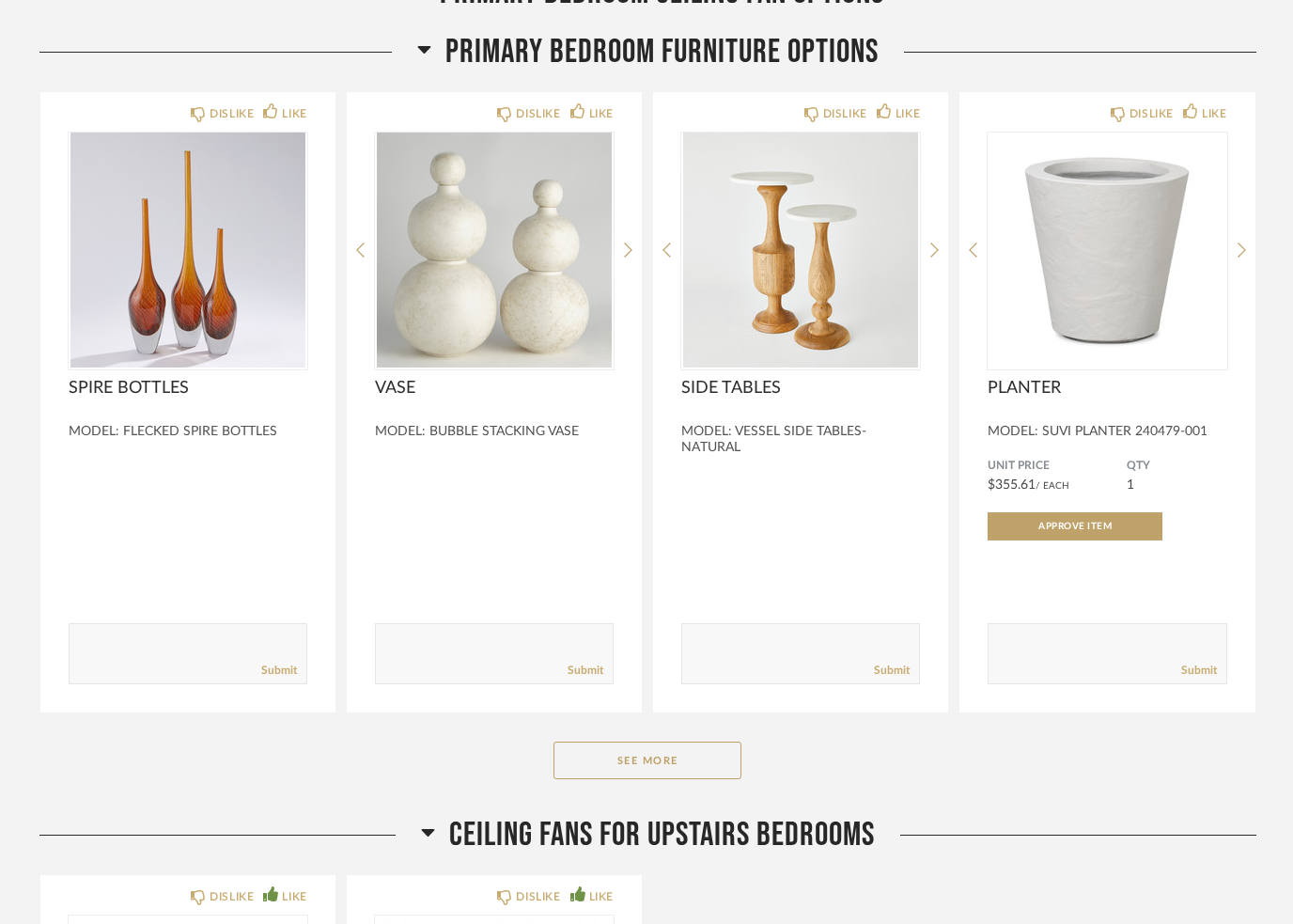
scroll to position [977, 0]
click at [630, 765] on button "See More" at bounding box center [647, 761] width 187 height 38
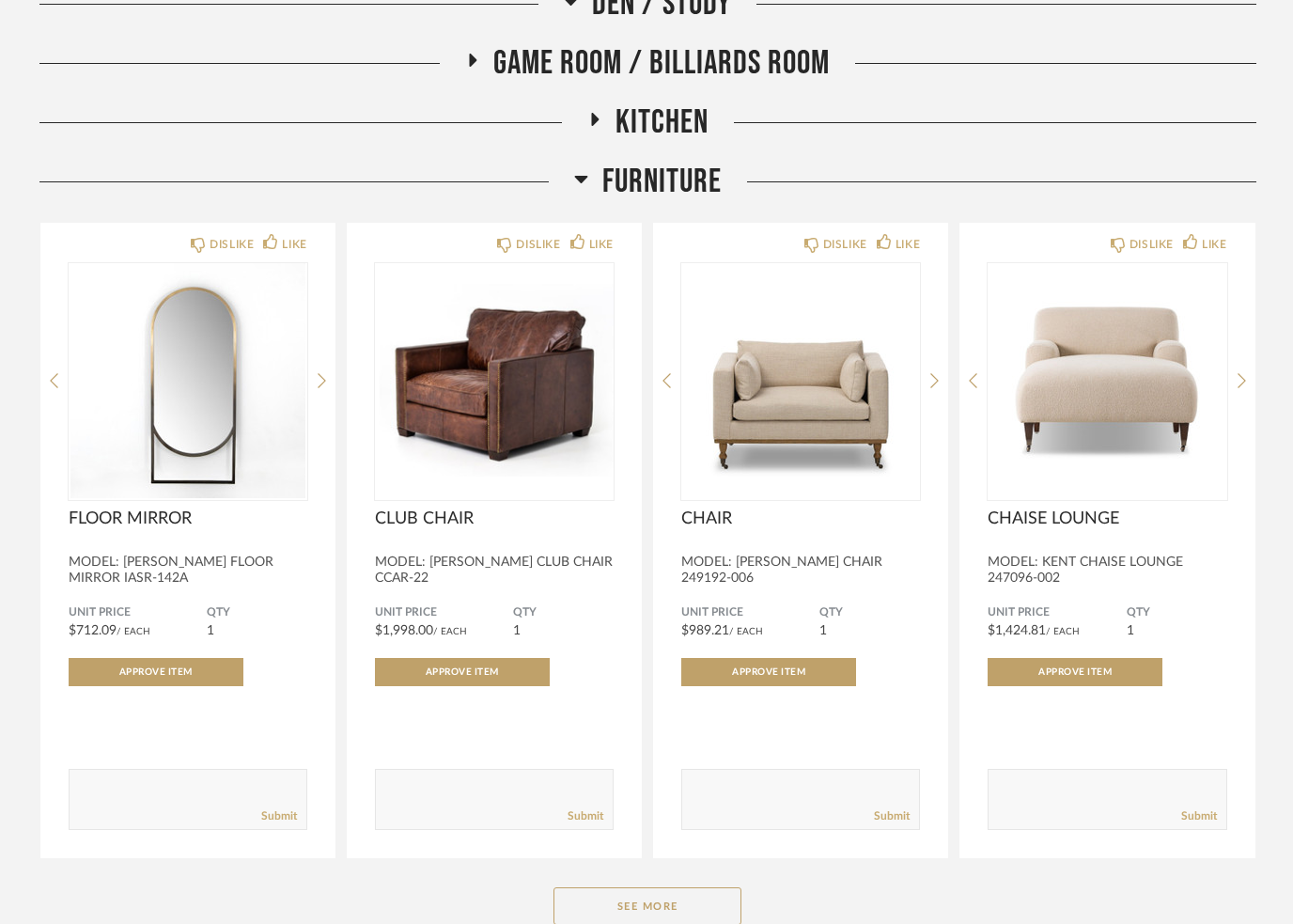
scroll to position [13326, 0]
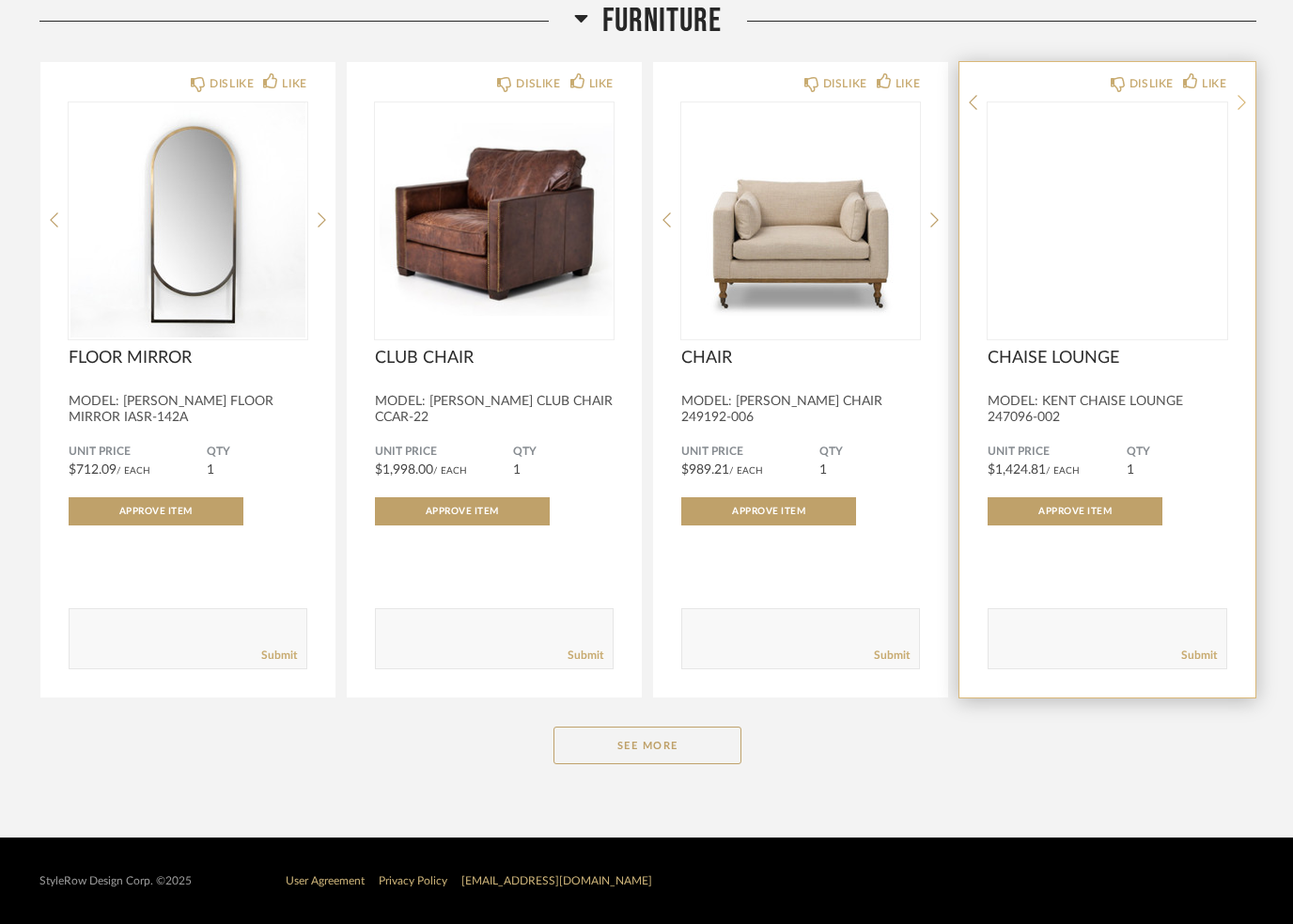
click at [1237, 102] on div at bounding box center [1241, 102] width 9 height 0
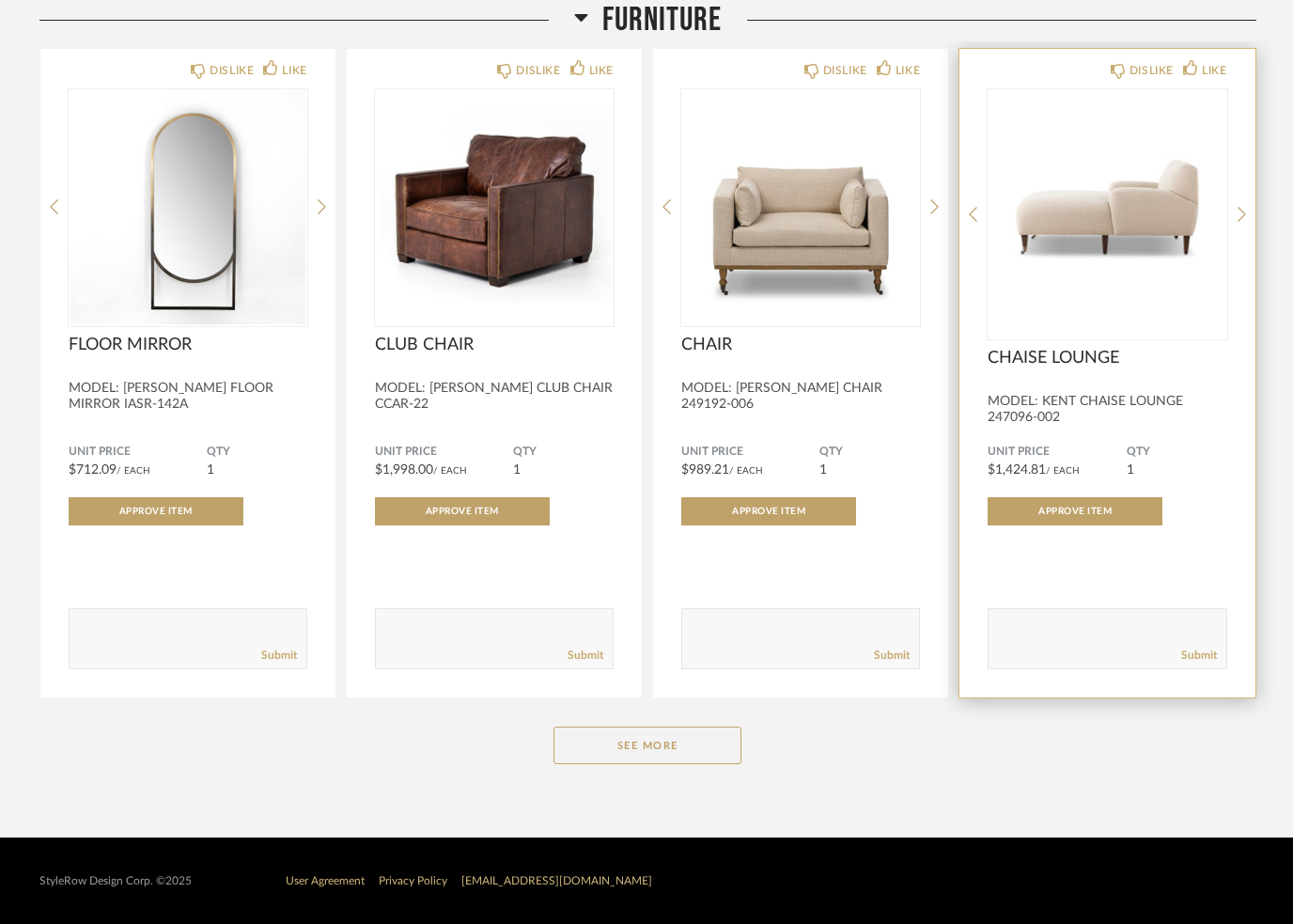
click at [987, 238] on img "1" at bounding box center [1107, 206] width 239 height 235
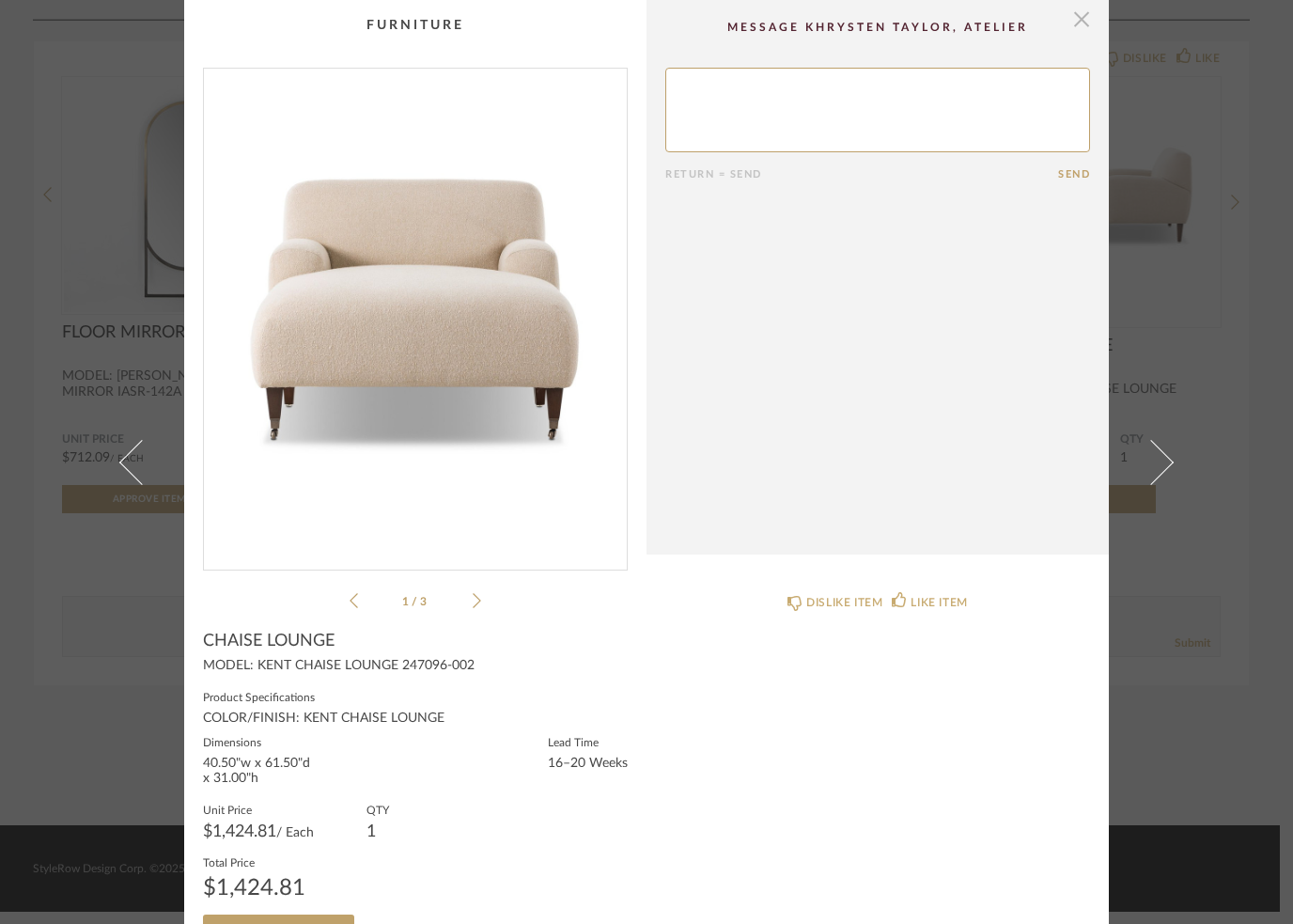
click at [1081, 34] on span "button" at bounding box center [1081, 19] width 38 height 38
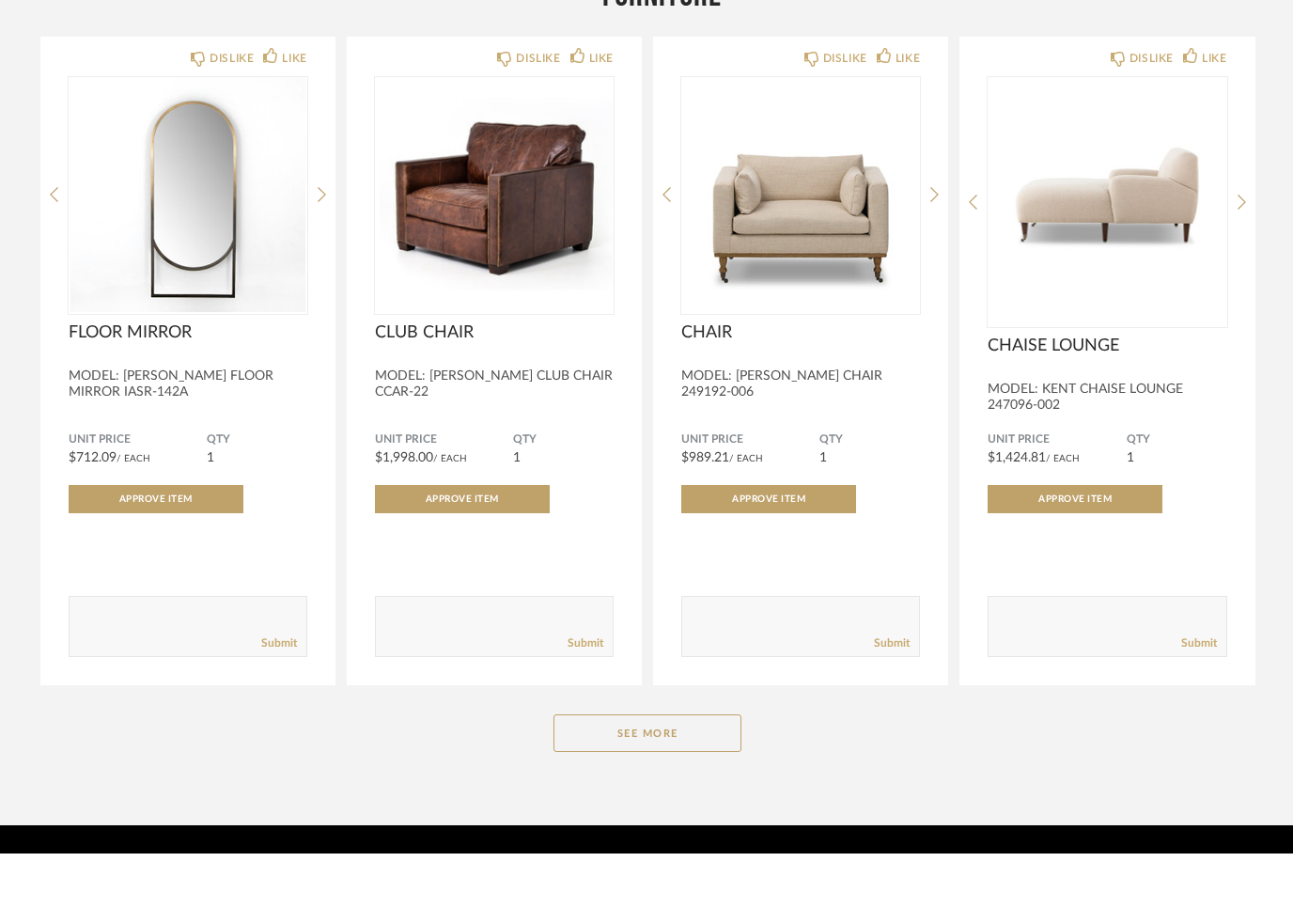
scroll to position [13255, 0]
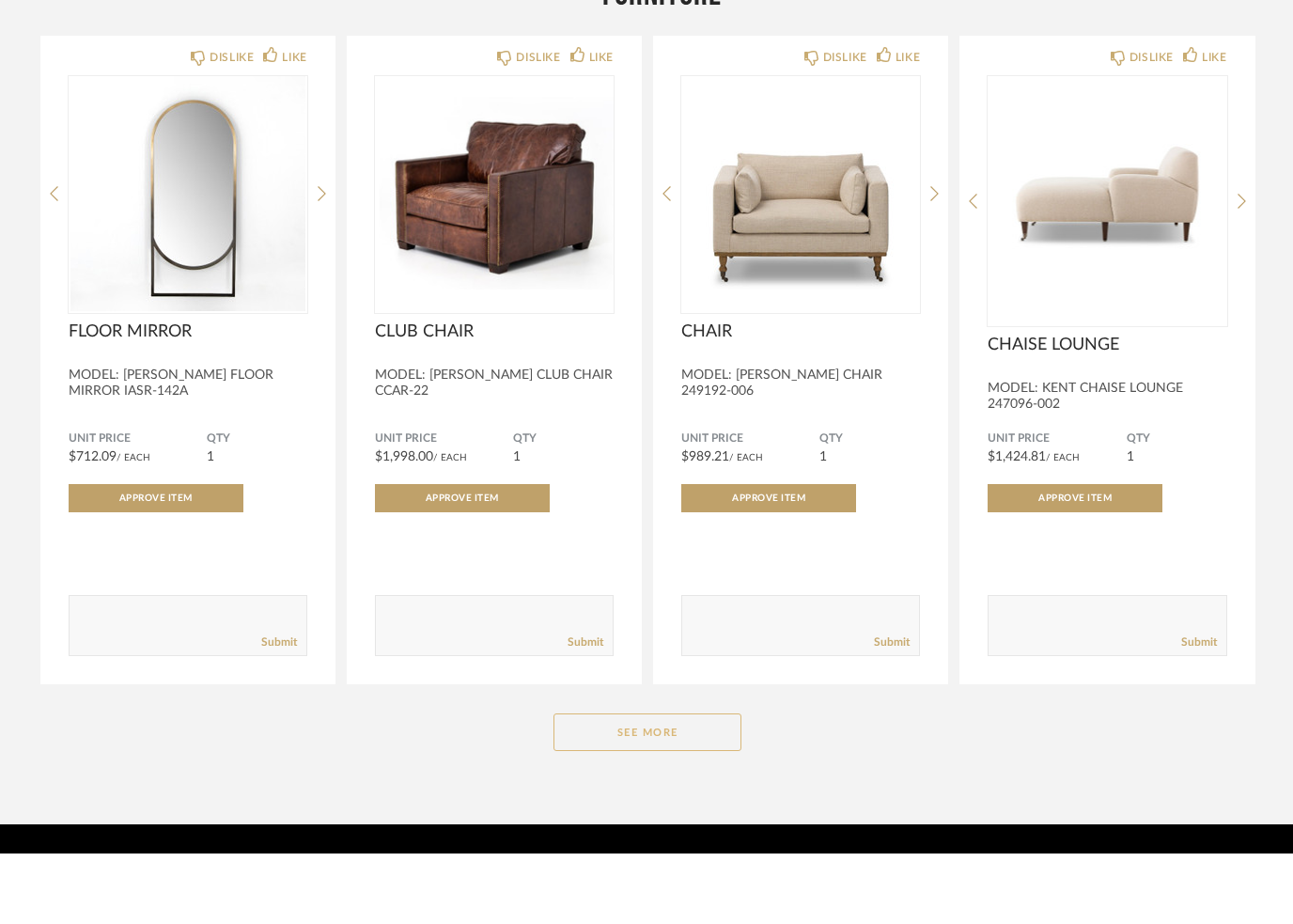
click at [621, 785] on button "See More" at bounding box center [647, 804] width 187 height 38
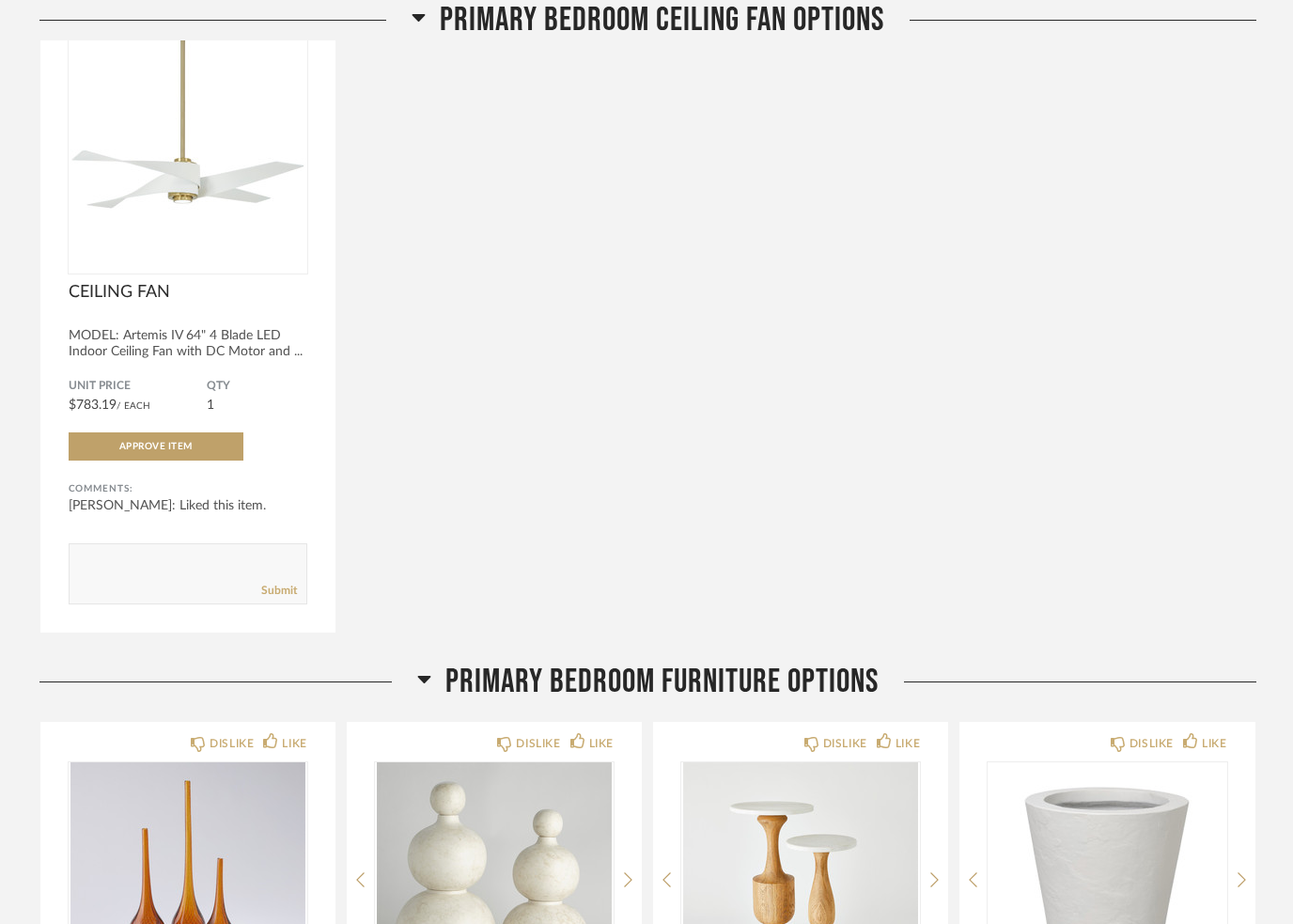
scroll to position [0, 0]
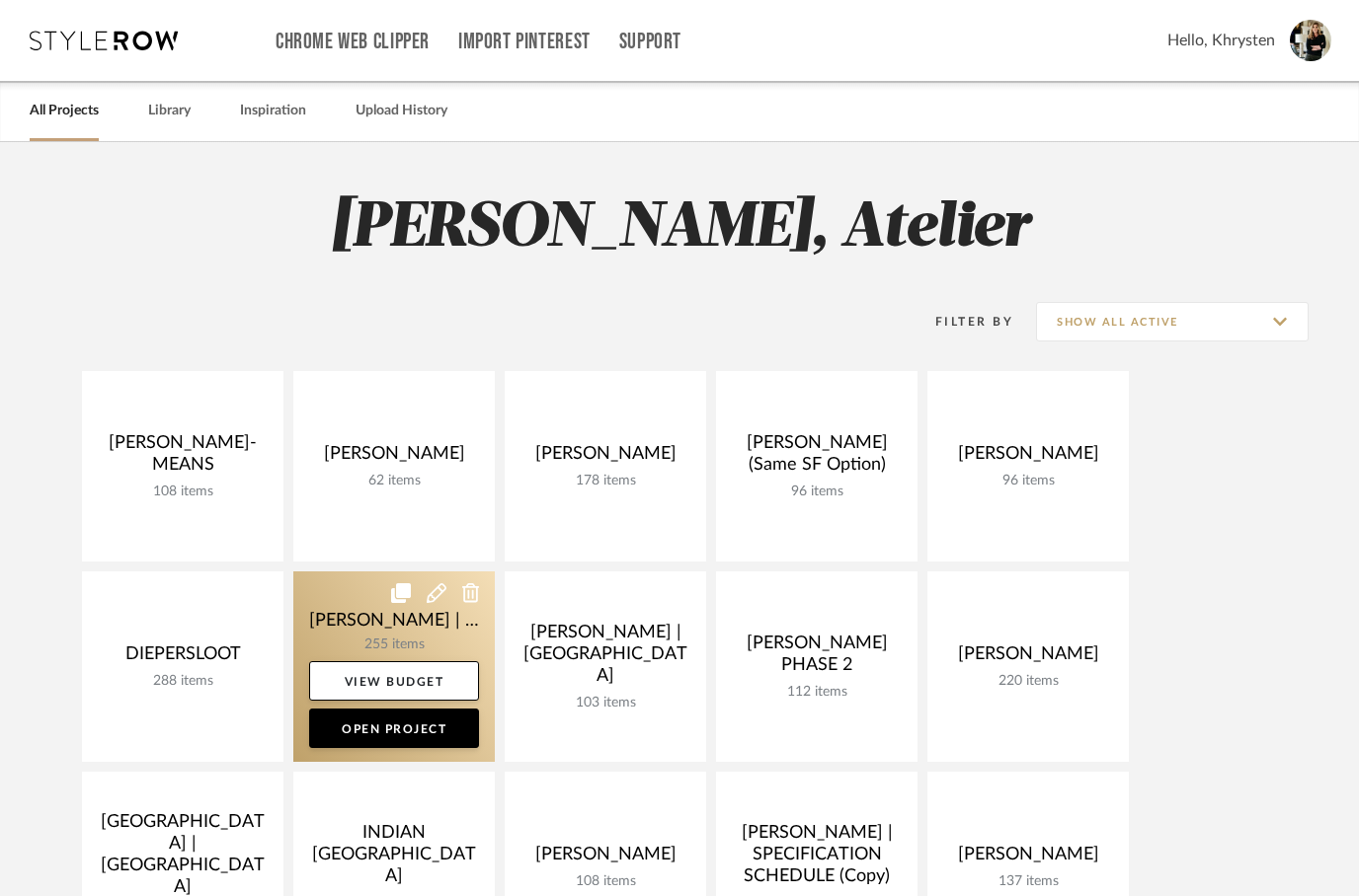
click at [441, 618] on link at bounding box center [394, 667] width 201 height 191
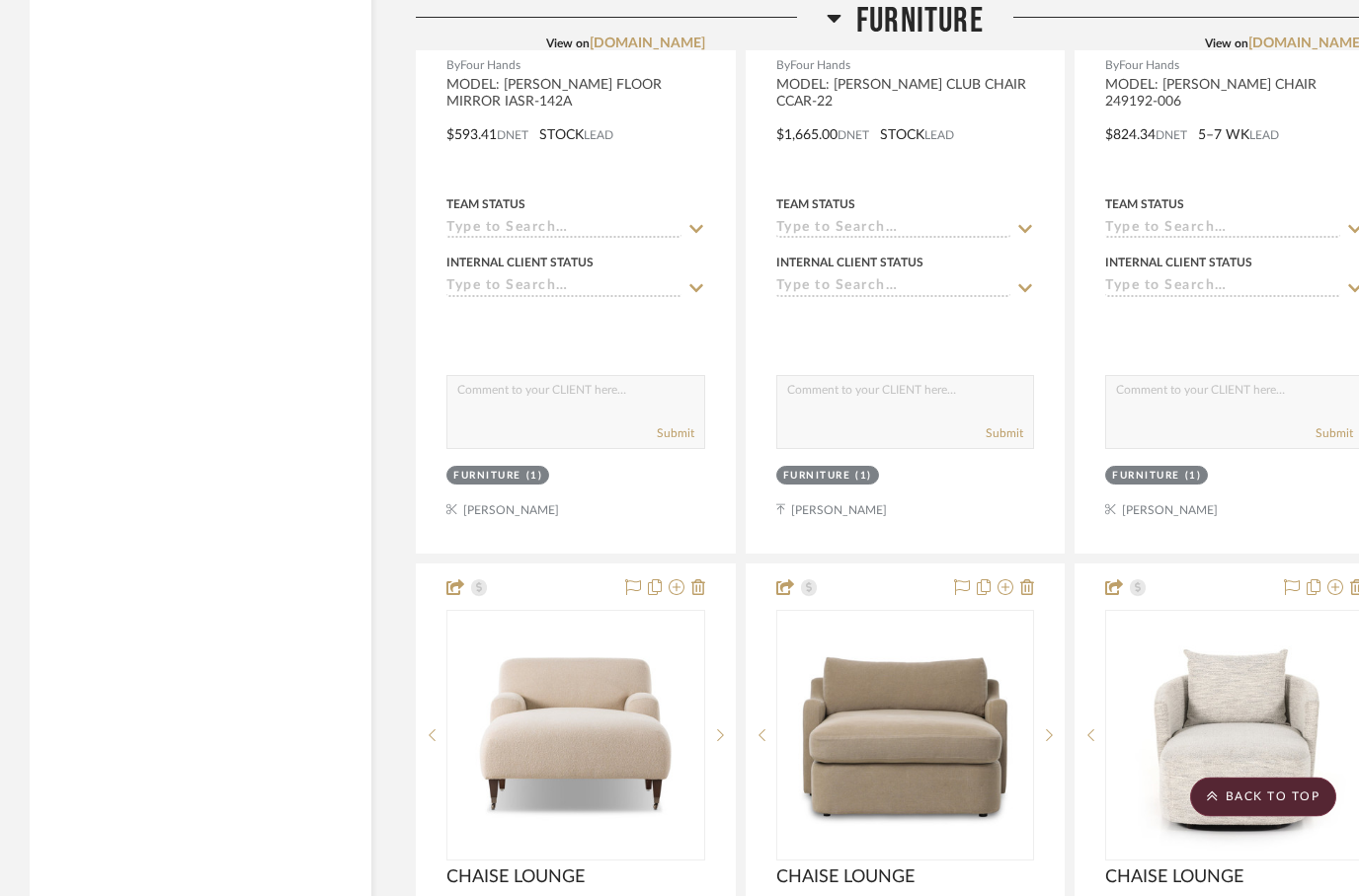
scroll to position [21889, 0]
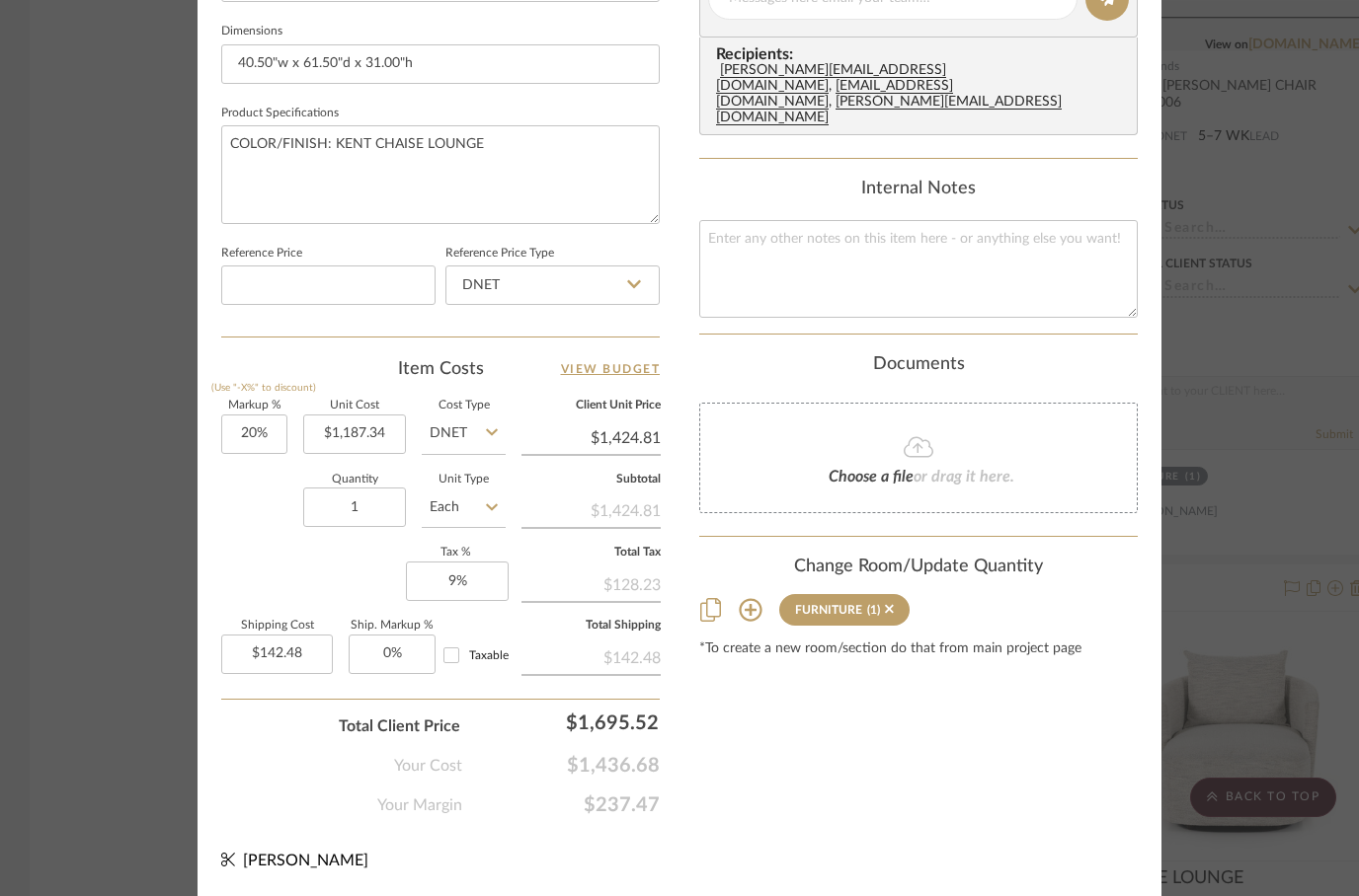
scroll to position [941, 0]
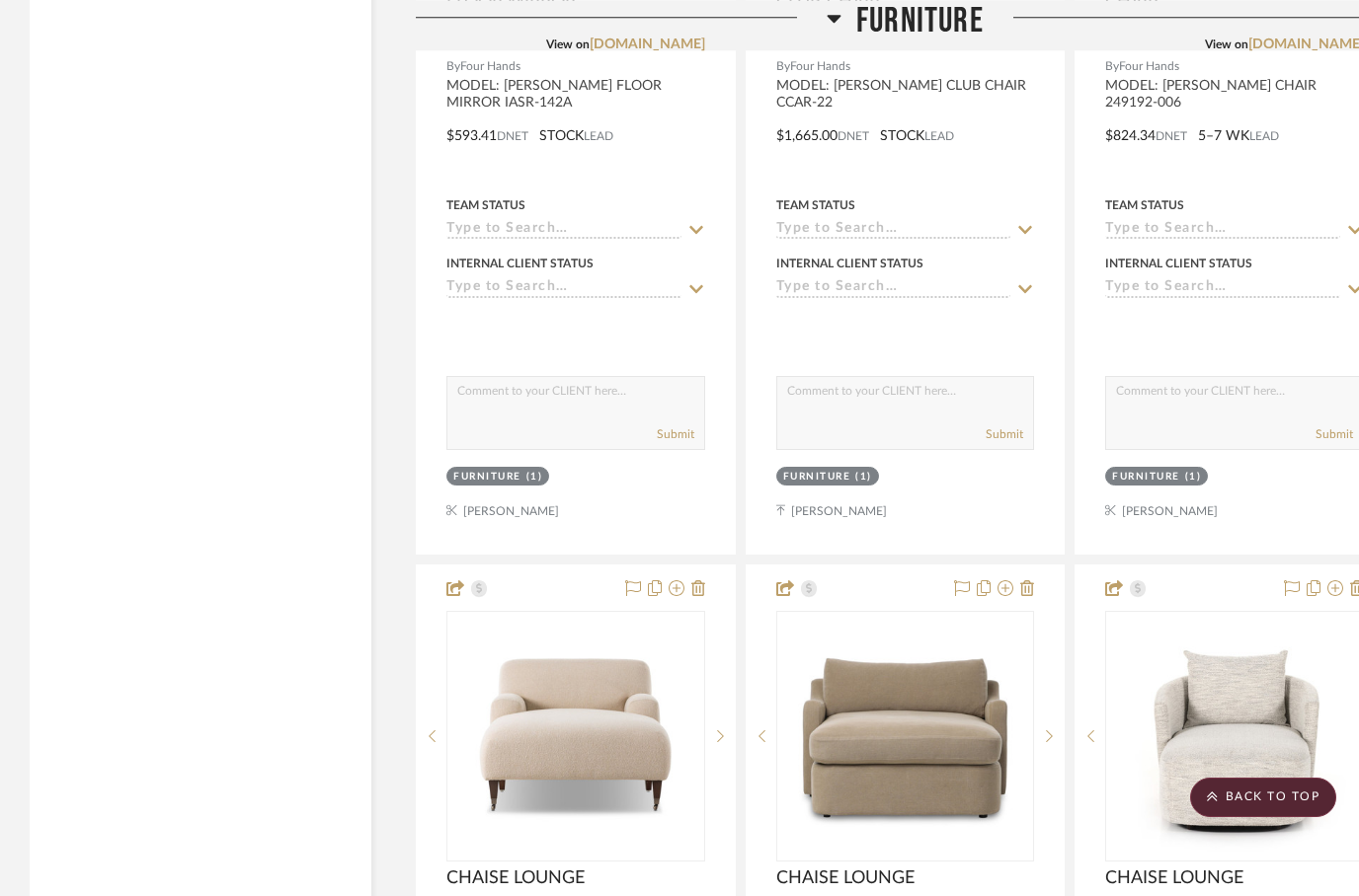
scroll to position [21889, 0]
